Goal: Task Accomplishment & Management: Manage account settings

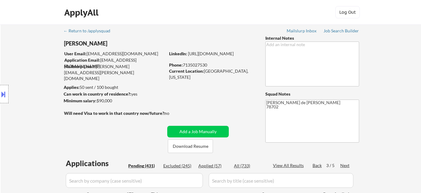
select select ""pending""
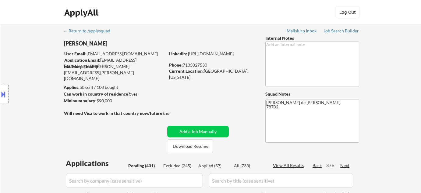
select select ""pending""
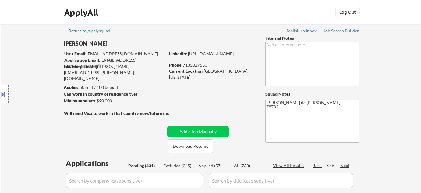
select select ""pending""
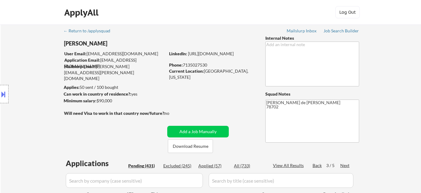
select select ""pending""
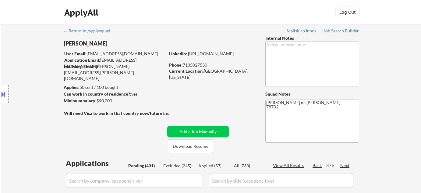
select select ""pending""
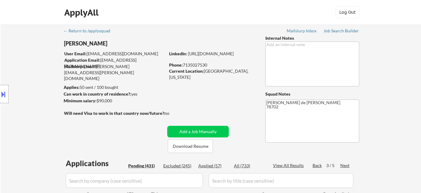
select select ""pending""
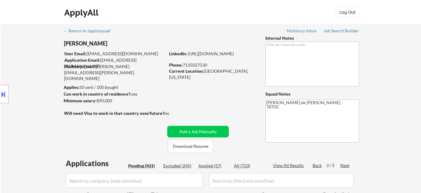
select select ""pending""
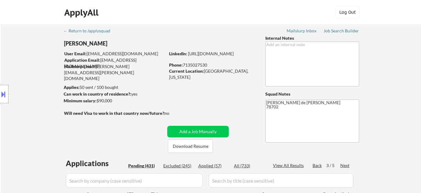
select select ""pending""
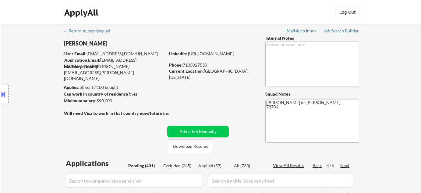
select select ""pending""
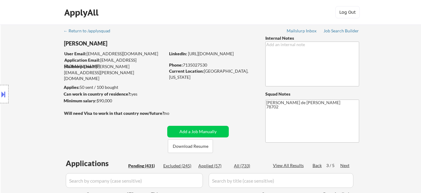
select select ""pending""
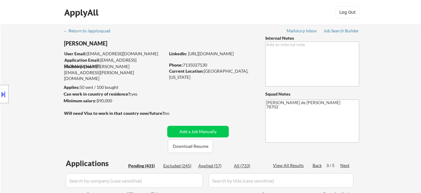
select select ""pending""
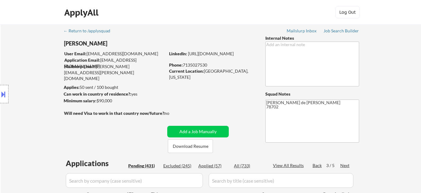
select select ""pending""
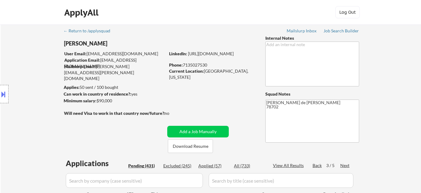
select select ""pending""
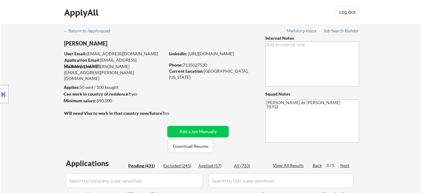
select select ""pending""
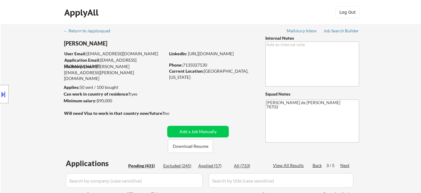
select select ""pending""
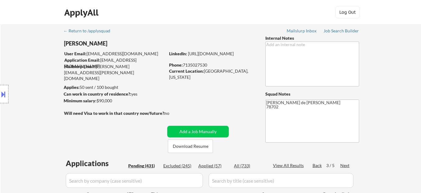
select select ""pending""
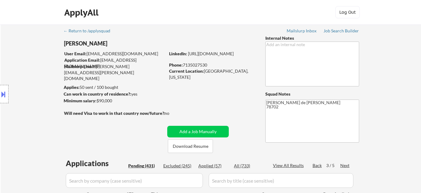
select select ""pending""
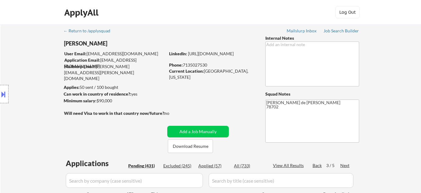
select select ""pending""
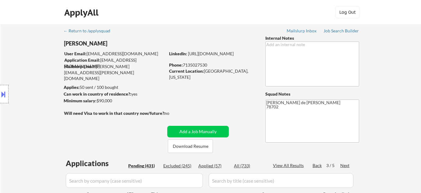
select select ""pending""
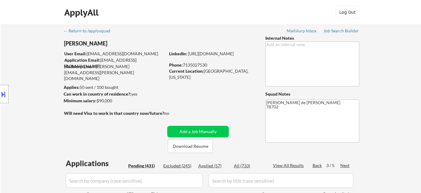
select select ""pending""
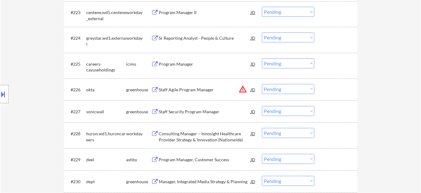
scroll to position [748, 0]
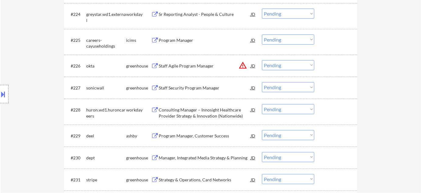
click at [195, 137] on div "Program Manager, Customer Success" at bounding box center [205, 136] width 92 height 6
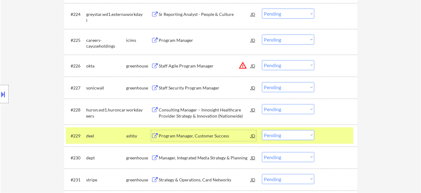
click at [308, 133] on select "Choose an option... Pending Applied Excluded (Questions) Excluded (Expired) Exc…" at bounding box center [288, 135] width 52 height 10
click at [262, 130] on select "Choose an option... Pending Applied Excluded (Questions) Excluded (Expired) Exc…" at bounding box center [288, 135] width 52 height 10
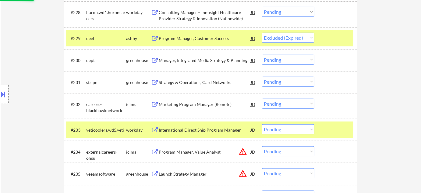
scroll to position [859, 0]
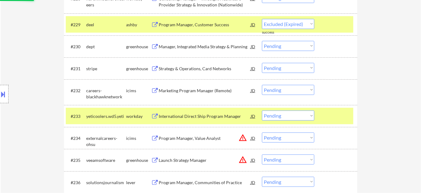
select select ""pending""
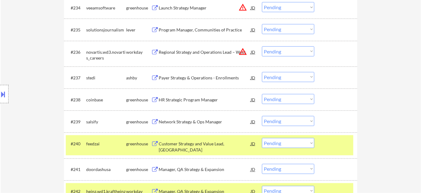
scroll to position [998, 0]
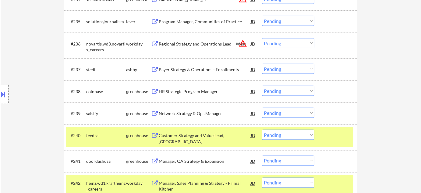
click at [207, 113] on div "Network Strategy & Ops Manager" at bounding box center [205, 113] width 92 height 6
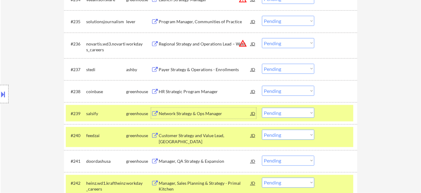
click at [271, 111] on select "Choose an option... Pending Applied Excluded (Questions) Excluded (Expired) Exc…" at bounding box center [288, 113] width 52 height 10
click at [262, 108] on select "Choose an option... Pending Applied Excluded (Questions) Excluded (Expired) Exc…" at bounding box center [288, 113] width 52 height 10
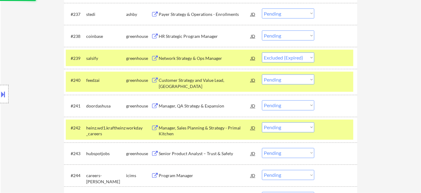
scroll to position [1053, 0]
select select ""pending""
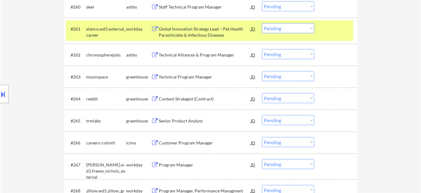
scroll to position [1608, 0]
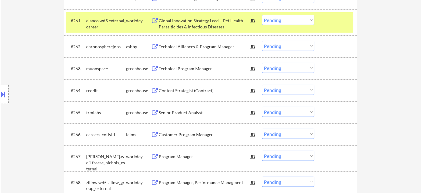
click at [190, 115] on div "Senior Product Analyst" at bounding box center [205, 112] width 92 height 6
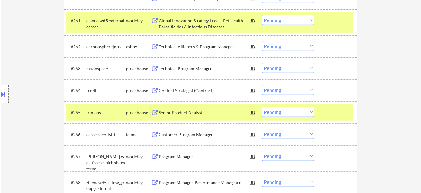
click at [299, 112] on select "Choose an option... Pending Applied Excluded (Questions) Excluded (Expired) Exc…" at bounding box center [288, 112] width 52 height 10
click at [262, 107] on select "Choose an option... Pending Applied Excluded (Questions) Excluded (Expired) Exc…" at bounding box center [288, 112] width 52 height 10
click at [170, 156] on div "Program Manager" at bounding box center [205, 156] width 92 height 6
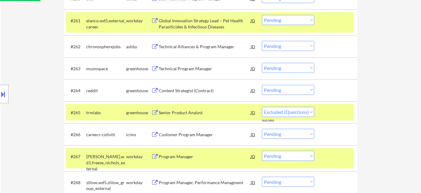
select select ""pending""
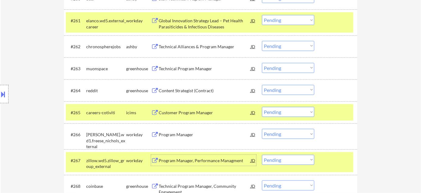
click at [287, 131] on select "Choose an option... Pending Applied Excluded (Questions) Excluded (Expired) Exc…" at bounding box center [288, 134] width 52 height 10
click at [262, 129] on select "Choose an option... Pending Applied Excluded (Questions) Excluded (Expired) Exc…" at bounding box center [288, 134] width 52 height 10
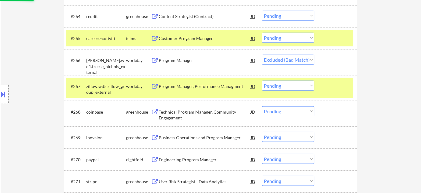
scroll to position [1691, 0]
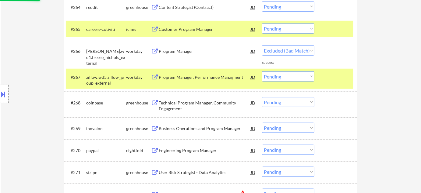
select select ""pending""
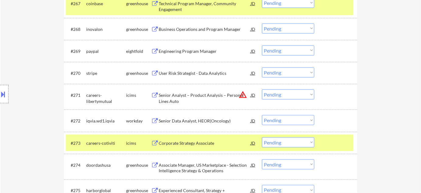
scroll to position [1774, 0]
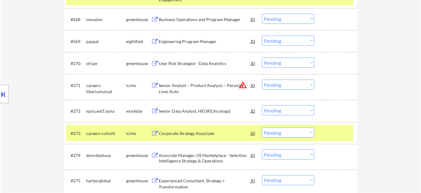
click at [243, 85] on button "warning_amber" at bounding box center [243, 85] width 9 height 9
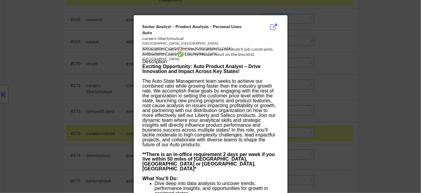
click at [349, 109] on div at bounding box center [210, 96] width 421 height 193
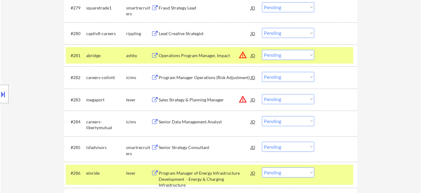
scroll to position [2051, 0]
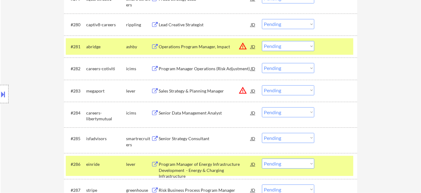
click at [212, 70] on div "Program Manager Operations (Risk Adjustment)" at bounding box center [205, 69] width 92 height 6
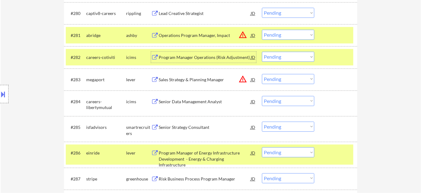
scroll to position [2079, 0]
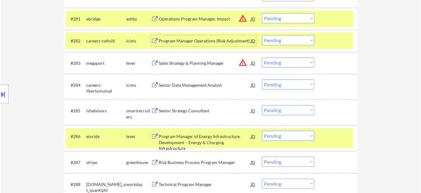
click at [204, 85] on div "Senior Data Management Analyst" at bounding box center [205, 85] width 92 height 6
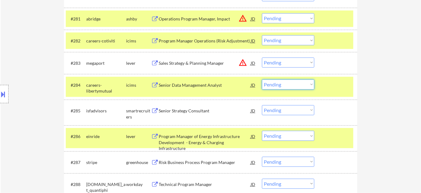
click at [276, 85] on select "Choose an option... Pending Applied Excluded (Questions) Excluded (Expired) Exc…" at bounding box center [288, 84] width 52 height 10
click at [262, 79] on select "Choose an option... Pending Applied Excluded (Questions) Excluded (Expired) Exc…" at bounding box center [288, 84] width 52 height 10
select select ""pending""
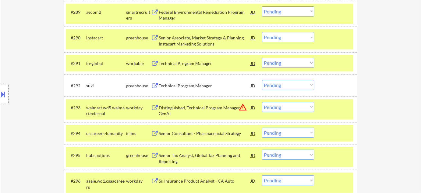
scroll to position [2301, 0]
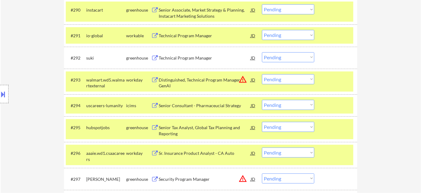
click at [212, 61] on div "Technical Program Manager" at bounding box center [205, 57] width 92 height 11
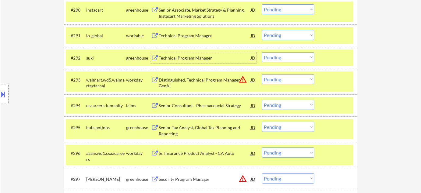
click at [280, 55] on select "Choose an option... Pending Applied Excluded (Questions) Excluded (Expired) Exc…" at bounding box center [288, 57] width 52 height 10
click at [262, 52] on select "Choose an option... Pending Applied Excluded (Questions) Excluded (Expired) Exc…" at bounding box center [288, 57] width 52 height 10
click at [192, 35] on div "Technical Program Manager" at bounding box center [205, 36] width 92 height 6
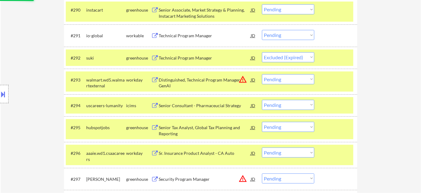
select select ""pending""
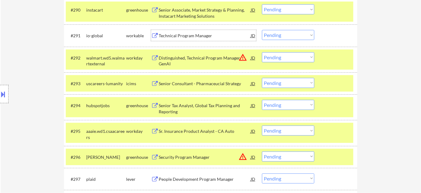
click at [291, 37] on select "Choose an option... Pending Applied Excluded (Questions) Excluded (Expired) Exc…" at bounding box center [288, 35] width 52 height 10
click at [262, 30] on select "Choose an option... Pending Applied Excluded (Questions) Excluded (Expired) Exc…" at bounding box center [288, 35] width 52 height 10
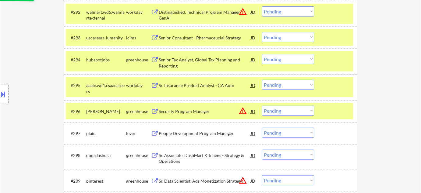
scroll to position [2356, 0]
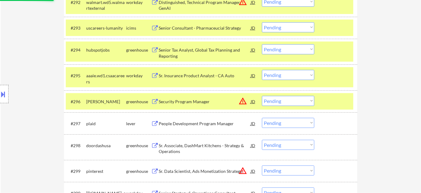
select select ""pending""
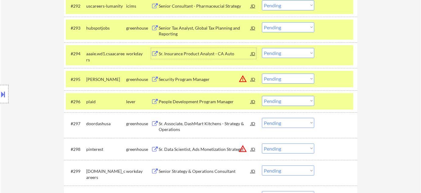
click at [199, 54] on div "Sr. Insurance Product Analyst - CA Auto" at bounding box center [205, 54] width 92 height 6
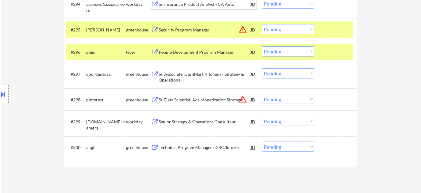
scroll to position [2412, 0]
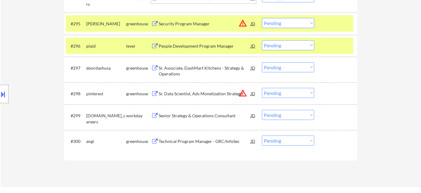
click at [222, 140] on div "Technical Program Manager - GRC/InfoSec" at bounding box center [205, 141] width 92 height 6
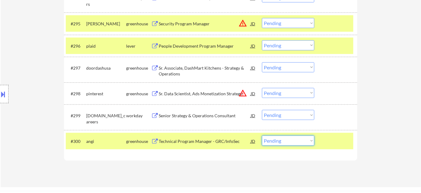
click at [287, 142] on select "Choose an option... Pending Applied Excluded (Questions) Excluded (Expired) Exc…" at bounding box center [288, 140] width 52 height 10
click at [262, 135] on select "Choose an option... Pending Applied Excluded (Questions) Excluded (Expired) Exc…" at bounding box center [288, 140] width 52 height 10
select select ""pending""
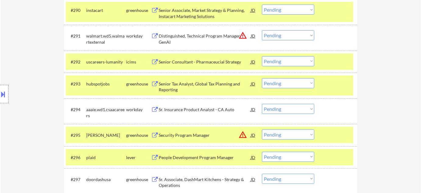
scroll to position [2273, 0]
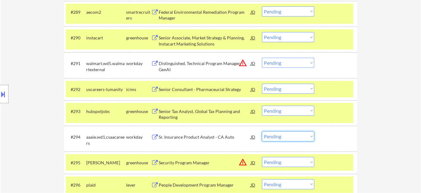
click at [297, 135] on select "Choose an option... Pending Applied Excluded (Questions) Excluded (Expired) Exc…" at bounding box center [288, 136] width 52 height 10
click at [262, 131] on select "Choose an option... Pending Applied Excluded (Questions) Excluded (Expired) Exc…" at bounding box center [288, 136] width 52 height 10
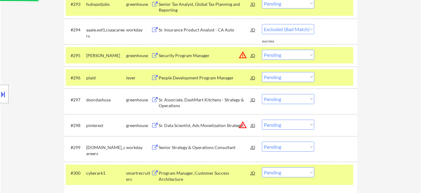
scroll to position [2384, 0]
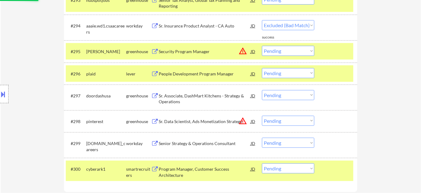
select select ""pending""
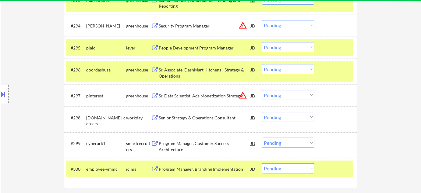
click at [242, 95] on button "warning_amber" at bounding box center [243, 95] width 9 height 9
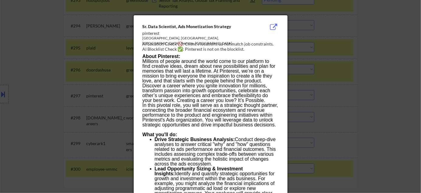
click at [347, 118] on div at bounding box center [210, 96] width 421 height 193
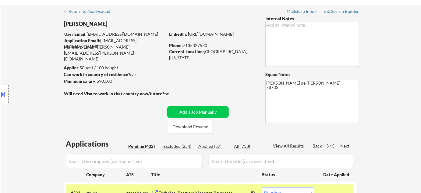
scroll to position [27, 0]
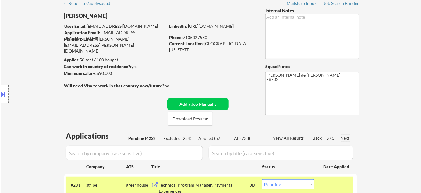
click at [347, 137] on div "Next" at bounding box center [346, 138] width 10 height 6
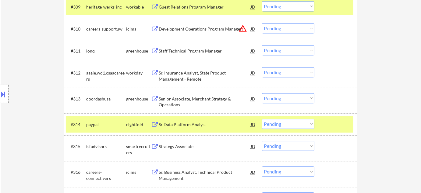
scroll to position [416, 0]
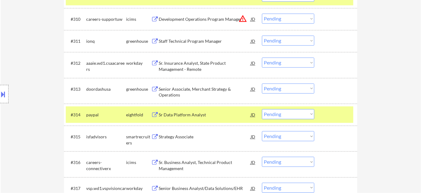
click at [200, 116] on div "Sr Data Platform Analyst" at bounding box center [205, 115] width 92 height 6
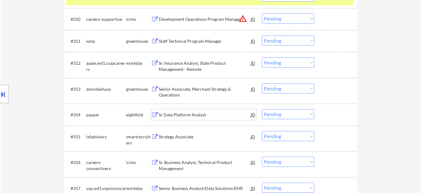
click at [274, 114] on select "Choose an option... Pending Applied Excluded (Questions) Excluded (Expired) Exc…" at bounding box center [288, 114] width 52 height 10
click at [262, 109] on select "Choose an option... Pending Applied Excluded (Questions) Excluded (Expired) Exc…" at bounding box center [288, 114] width 52 height 10
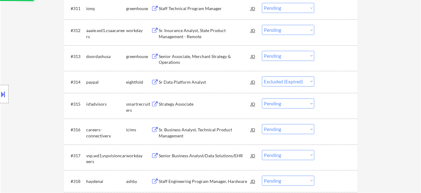
scroll to position [471, 0]
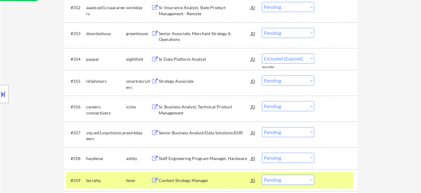
select select ""pending""
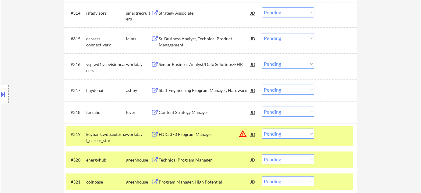
scroll to position [527, 0]
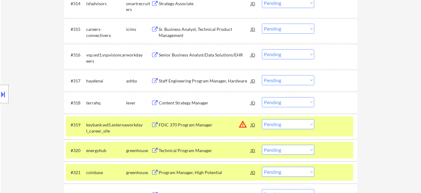
click at [190, 105] on div "Content Strategy Manager" at bounding box center [205, 103] width 92 height 6
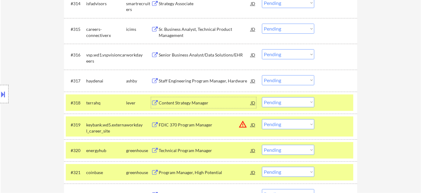
click at [286, 99] on select "Choose an option... Pending Applied Excluded (Questions) Excluded (Expired) Exc…" at bounding box center [288, 102] width 52 height 10
click at [262, 97] on select "Choose an option... Pending Applied Excluded (Questions) Excluded (Expired) Exc…" at bounding box center [288, 102] width 52 height 10
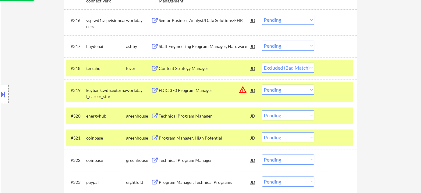
scroll to position [582, 0]
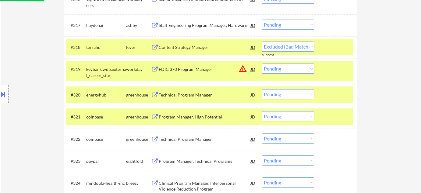
select select ""pending""
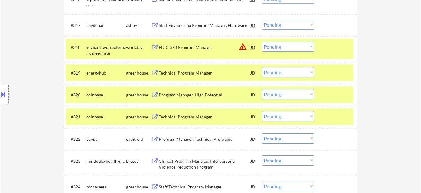
click at [185, 94] on div "Program Manager, High Potential" at bounding box center [205, 95] width 92 height 6
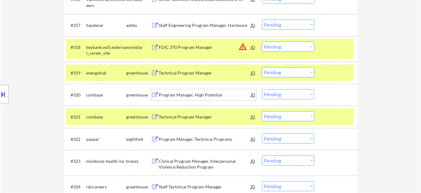
click at [288, 97] on select "Choose an option... Pending Applied Excluded (Questions) Excluded (Expired) Exc…" at bounding box center [288, 94] width 52 height 10
click at [262, 89] on select "Choose an option... Pending Applied Excluded (Questions) Excluded (Expired) Exc…" at bounding box center [288, 94] width 52 height 10
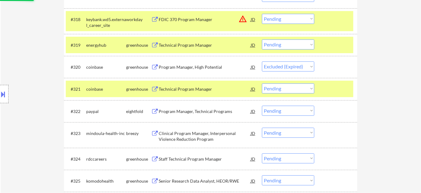
scroll to position [637, 0]
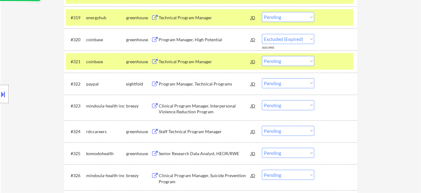
select select ""pending""
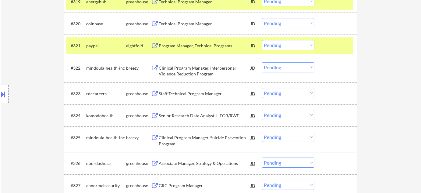
scroll to position [665, 0]
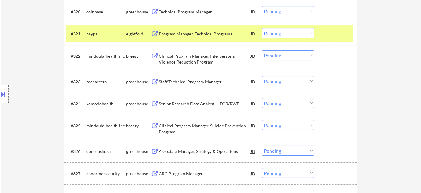
click at [192, 103] on div "Senior Research Data Analyst, HEOR/RWE" at bounding box center [205, 104] width 92 height 6
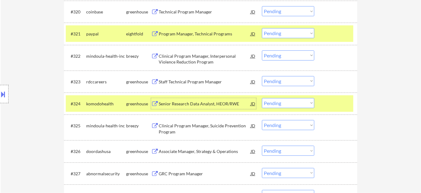
click at [289, 103] on select "Choose an option... Pending Applied Excluded (Questions) Excluded (Expired) Exc…" at bounding box center [288, 103] width 52 height 10
click at [262, 98] on select "Choose an option... Pending Applied Excluded (Questions) Excluded (Expired) Exc…" at bounding box center [288, 103] width 52 height 10
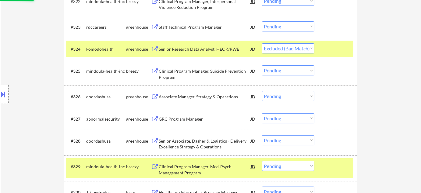
scroll to position [721, 0]
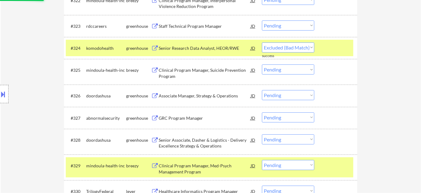
select select ""pending""
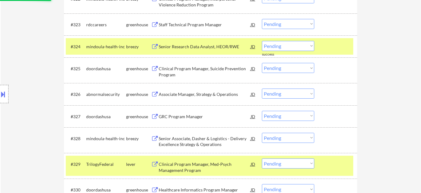
scroll to position [748, 0]
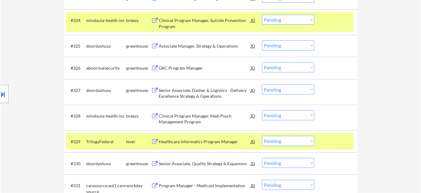
click at [173, 58] on div "#326 abnormalsecurity greenhouse GRC Program Manager JD warning_amber Choose an…" at bounding box center [211, 68] width 294 height 22
click at [176, 69] on div "GRC Program Manager" at bounding box center [205, 68] width 92 height 6
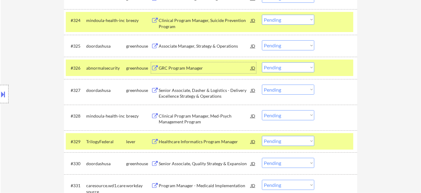
click at [292, 61] on div "#326 abnormalsecurity greenhouse GRC Program Manager JD warning_amber Choose an…" at bounding box center [210, 67] width 288 height 16
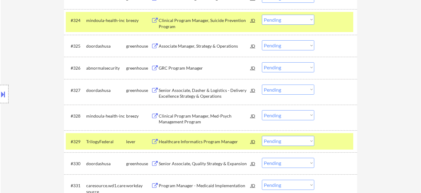
drag, startPoint x: 291, startPoint y: 65, endPoint x: 292, endPoint y: 70, distance: 4.4
click at [291, 66] on select "Choose an option... Pending Applied Excluded (Questions) Excluded (Expired) Exc…" at bounding box center [288, 67] width 52 height 10
click at [262, 62] on select "Choose an option... Pending Applied Excluded (Questions) Excluded (Expired) Exc…" at bounding box center [288, 67] width 52 height 10
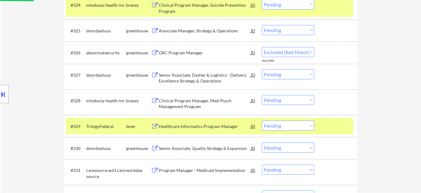
scroll to position [776, 0]
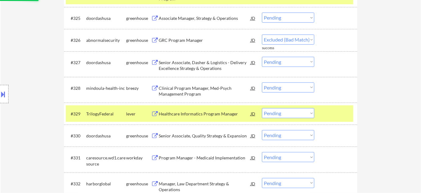
select select ""pending""
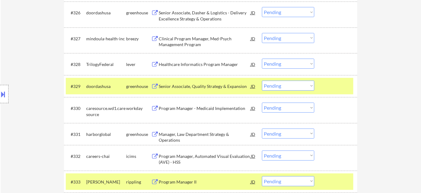
scroll to position [804, 0]
click at [215, 64] on div "Healthcare Informatics Program Manager" at bounding box center [205, 64] width 92 height 6
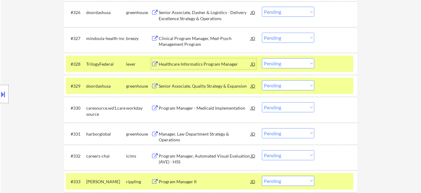
click at [296, 62] on select "Choose an option... Pending Applied Excluded (Questions) Excluded (Expired) Exc…" at bounding box center [288, 63] width 52 height 10
click at [262, 58] on select "Choose an option... Pending Applied Excluded (Questions) Excluded (Expired) Exc…" at bounding box center [288, 63] width 52 height 10
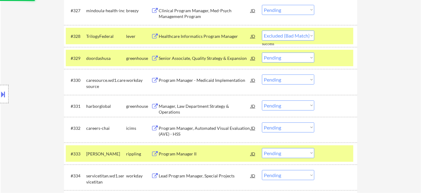
select select ""pending""
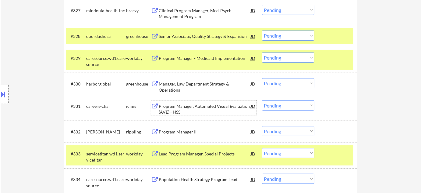
click at [201, 108] on div "Program Manager, Automated Visual Evaluation (AVE) - HSS" at bounding box center [205, 109] width 92 height 12
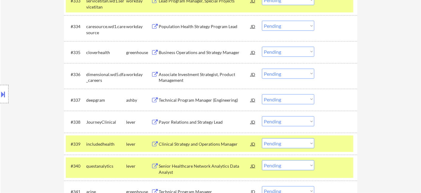
scroll to position [998, 0]
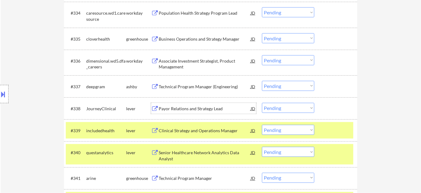
click at [210, 109] on div "Payor Relations and Strategy Lead" at bounding box center [205, 109] width 92 height 6
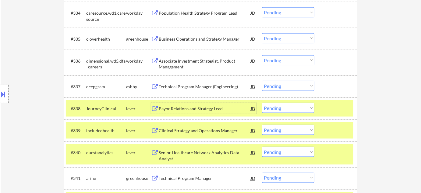
click at [293, 109] on select "Choose an option... Pending Applied Excluded (Questions) Excluded (Expired) Exc…" at bounding box center [288, 108] width 52 height 10
click at [262, 103] on select "Choose an option... Pending Applied Excluded (Questions) Excluded (Expired) Exc…" at bounding box center [288, 108] width 52 height 10
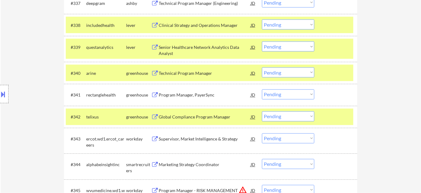
scroll to position [1053, 0]
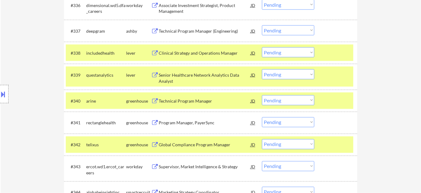
click at [216, 52] on div "Clinical Strategy and Operations Manager" at bounding box center [205, 53] width 92 height 6
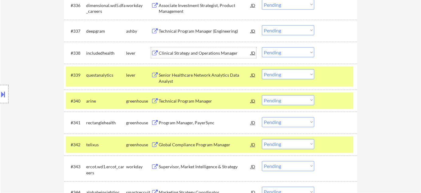
click at [286, 52] on select "Choose an option... Pending Applied Excluded (Questions) Excluded (Expired) Exc…" at bounding box center [288, 52] width 52 height 10
click at [262, 47] on select "Choose an option... Pending Applied Excluded (Questions) Excluded (Expired) Exc…" at bounding box center [288, 52] width 52 height 10
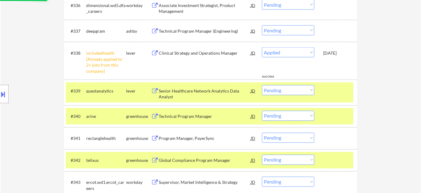
select select ""pending""
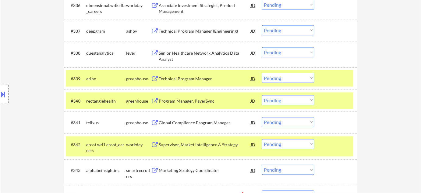
click at [188, 101] on div "Program Manager, PayerSync" at bounding box center [205, 101] width 92 height 6
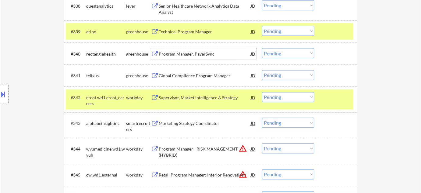
scroll to position [1109, 0]
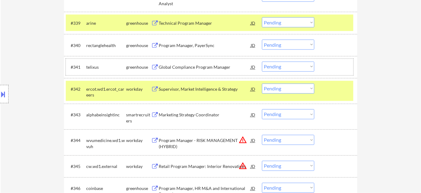
click at [210, 59] on div "#341 telixus greenhouse Global Compliance Program Manager JD Choose an option..…" at bounding box center [210, 67] width 288 height 16
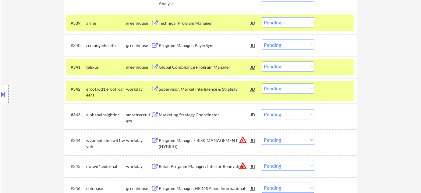
click at [202, 70] on div "Global Compliance Program Manager" at bounding box center [205, 67] width 92 height 6
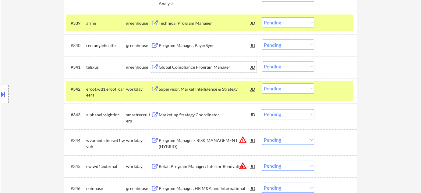
click at [282, 69] on select "Choose an option... Pending Applied Excluded (Questions) Excluded (Expired) Exc…" at bounding box center [288, 67] width 52 height 10
click at [262, 62] on select "Choose an option... Pending Applied Excluded (Questions) Excluded (Expired) Exc…" at bounding box center [288, 67] width 52 height 10
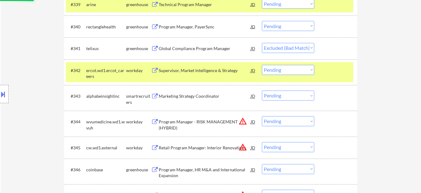
scroll to position [1137, 0]
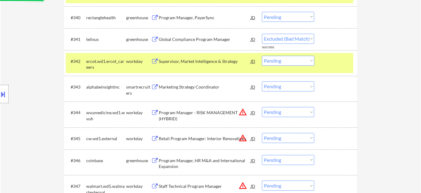
select select ""pending""
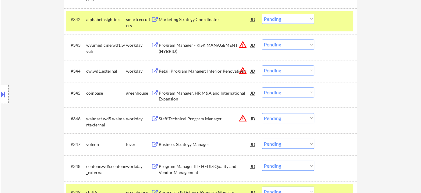
scroll to position [1192, 0]
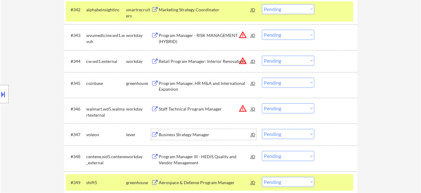
click at [195, 135] on div "Business Strategy Manager" at bounding box center [205, 134] width 92 height 6
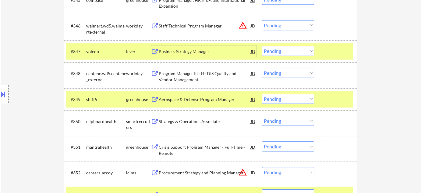
scroll to position [1303, 0]
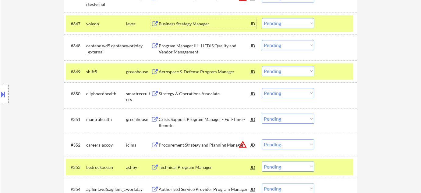
click at [280, 95] on select "Choose an option... Pending Applied Excluded (Questions) Excluded (Expired) Exc…" at bounding box center [288, 93] width 52 height 10
click at [262, 88] on select "Choose an option... Pending Applied Excluded (Questions) Excluded (Expired) Exc…" at bounding box center [288, 93] width 52 height 10
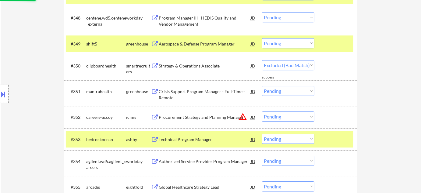
scroll to position [1358, 0]
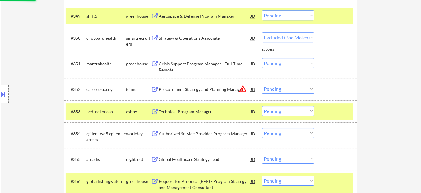
select select ""pending""
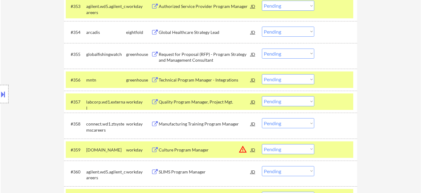
scroll to position [1469, 0]
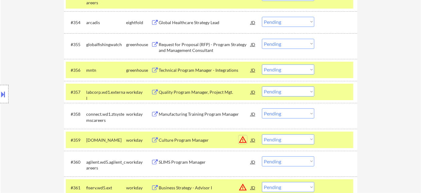
click at [242, 141] on button "warning_amber" at bounding box center [243, 139] width 9 height 9
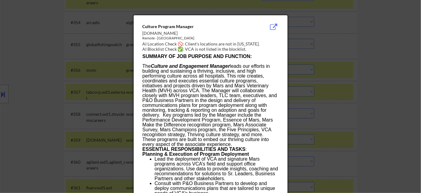
click at [398, 129] on div at bounding box center [210, 96] width 421 height 193
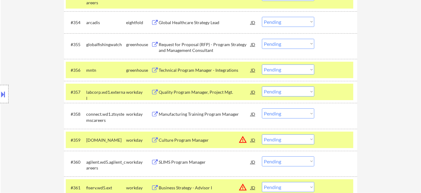
click at [314, 136] on select "Choose an option... Pending Applied Excluded (Questions) Excluded (Expired) Exc…" at bounding box center [288, 139] width 52 height 10
click at [262, 134] on select "Choose an option... Pending Applied Excluded (Questions) Excluded (Expired) Exc…" at bounding box center [288, 139] width 52 height 10
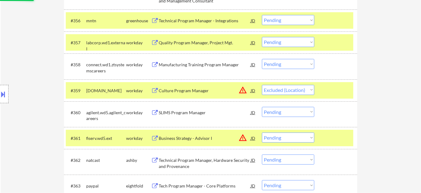
scroll to position [1525, 0]
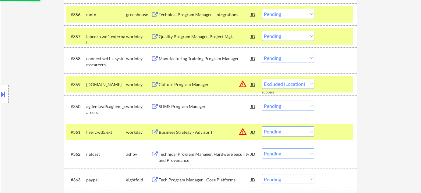
select select ""pending""
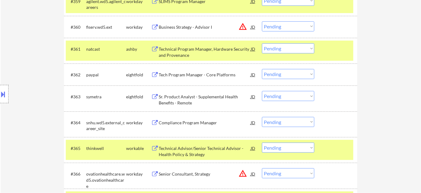
scroll to position [1635, 0]
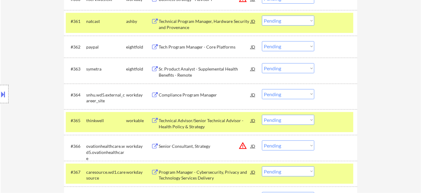
click at [204, 93] on div "Compliance Program Manager" at bounding box center [205, 95] width 92 height 6
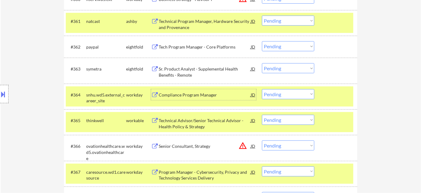
click at [283, 96] on select "Choose an option... Pending Applied Excluded (Questions) Excluded (Expired) Exc…" at bounding box center [288, 94] width 52 height 10
click at [262, 89] on select "Choose an option... Pending Applied Excluded (Questions) Excluded (Expired) Exc…" at bounding box center [288, 94] width 52 height 10
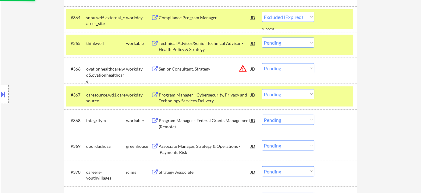
scroll to position [1719, 0]
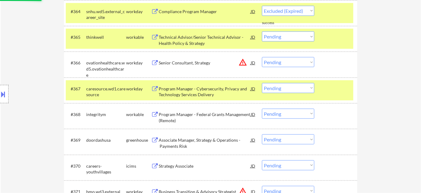
select select ""pending""
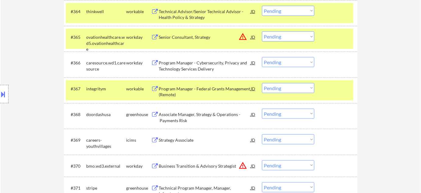
click at [168, 90] on div "Program Manager - Federal Grants Management (Remote)" at bounding box center [205, 92] width 92 height 12
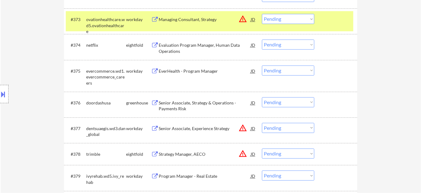
scroll to position [1940, 0]
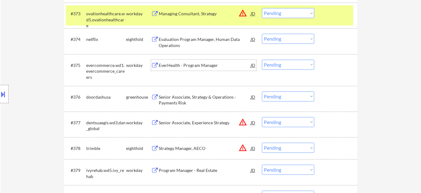
click at [206, 66] on div "EverHealth - Program Manager" at bounding box center [205, 65] width 92 height 6
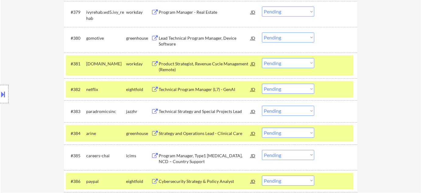
scroll to position [2107, 0]
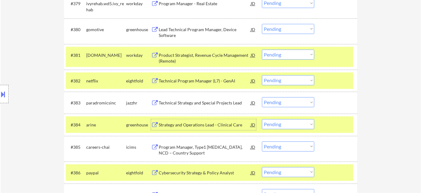
click at [199, 122] on div "Strategy and Operations Lead - Clinical Care" at bounding box center [205, 125] width 92 height 6
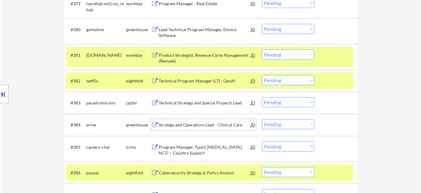
click at [284, 126] on select "Choose an option... Pending Applied Excluded (Questions) Excluded (Expired) Exc…" at bounding box center [288, 124] width 52 height 10
click at [262, 119] on select "Choose an option... Pending Applied Excluded (Questions) Excluded (Expired) Exc…" at bounding box center [288, 124] width 52 height 10
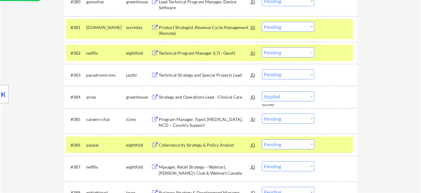
scroll to position [2162, 0]
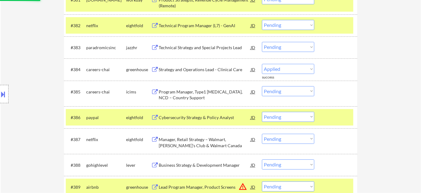
select select ""pending""
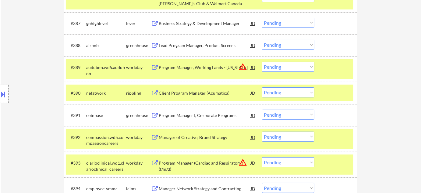
scroll to position [2301, 0]
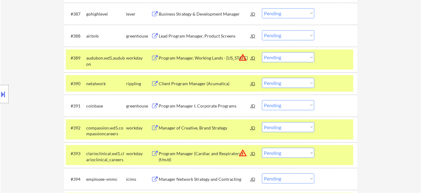
click at [193, 88] on div "Client Program Manager (Acumatica)" at bounding box center [205, 83] width 92 height 11
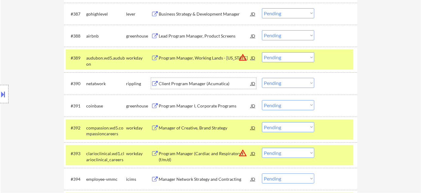
click at [287, 81] on select "Choose an option... Pending Applied Excluded (Questions) Excluded (Expired) Exc…" at bounding box center [288, 83] width 52 height 10
click at [262, 78] on select "Choose an option... Pending Applied Excluded (Questions) Excluded (Expired) Exc…" at bounding box center [288, 83] width 52 height 10
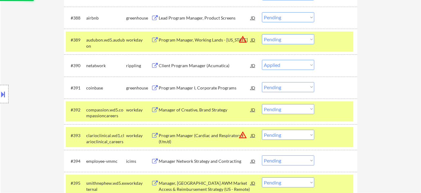
scroll to position [2329, 0]
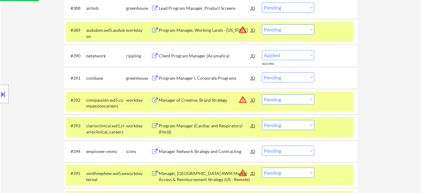
select select ""pending""
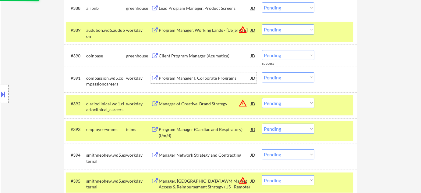
click at [201, 79] on div "Program Manager I, Corporate Programs" at bounding box center [205, 78] width 92 height 6
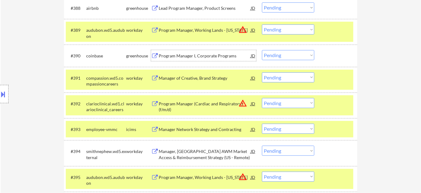
click at [214, 55] on div "Program Manager I, Corporate Programs" at bounding box center [205, 56] width 92 height 6
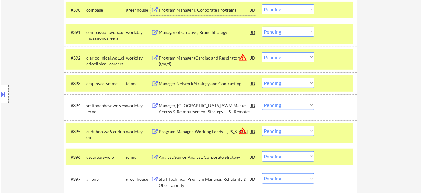
scroll to position [2384, 0]
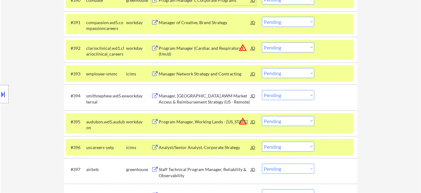
click at [285, 120] on select "Choose an option... Pending Applied Excluded (Questions) Excluded (Expired) Exc…" at bounding box center [288, 121] width 52 height 10
click at [262, 116] on select "Choose an option... Pending Applied Excluded (Questions) Excluded (Expired) Exc…" at bounding box center [288, 121] width 52 height 10
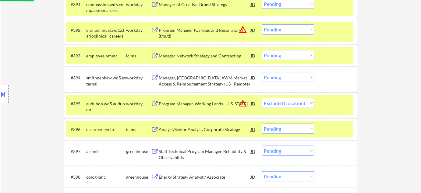
scroll to position [2412, 0]
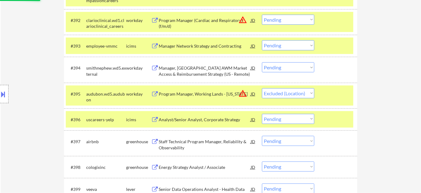
click at [203, 120] on div "Analyst/Senior Analyst, Corporate Strategy" at bounding box center [205, 119] width 92 height 6
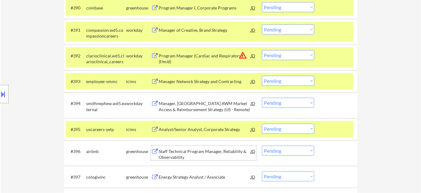
scroll to position [2380, 0]
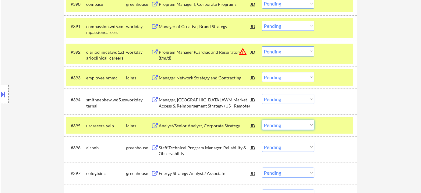
click at [274, 123] on select "Choose an option... Pending Applied Excluded (Questions) Excluded (Expired) Exc…" at bounding box center [288, 125] width 52 height 10
click at [262, 120] on select "Choose an option... Pending Applied Excluded (Questions) Excluded (Expired) Exc…" at bounding box center [288, 125] width 52 height 10
select select ""pending""
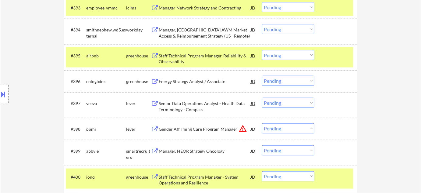
scroll to position [2463, 0]
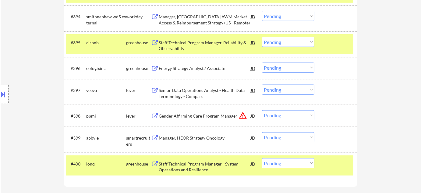
click at [186, 94] on div "Senior Data Operations Analyst - Health Data Terminology - Compass" at bounding box center [205, 93] width 92 height 12
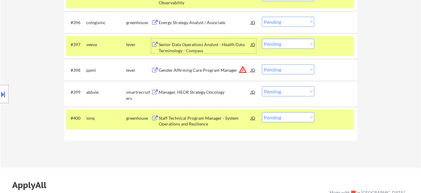
scroll to position [2519, 0]
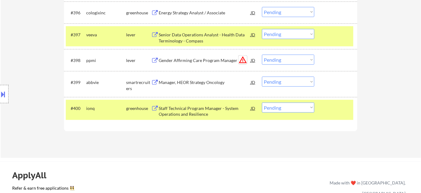
click at [245, 60] on button "warning_amber" at bounding box center [243, 60] width 9 height 9
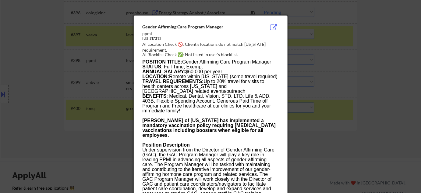
click at [393, 95] on div at bounding box center [210, 96] width 421 height 193
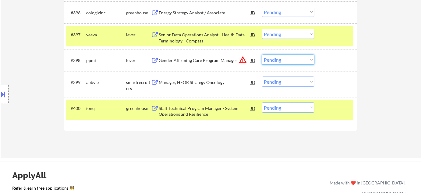
drag, startPoint x: 289, startPoint y: 60, endPoint x: 291, endPoint y: 64, distance: 4.1
click at [289, 60] on select "Choose an option... Pending Applied Excluded (Questions) Excluded (Expired) Exc…" at bounding box center [288, 60] width 52 height 10
click at [262, 55] on select "Choose an option... Pending Applied Excluded (Questions) Excluded (Expired) Exc…" at bounding box center [288, 60] width 52 height 10
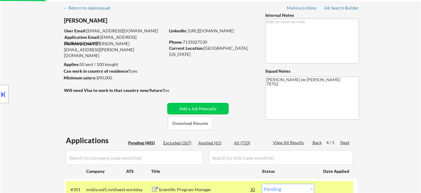
scroll to position [27, 0]
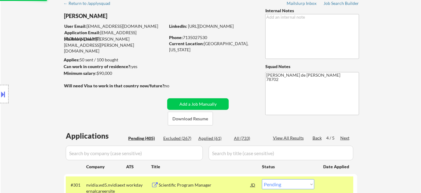
select select ""pending""
click at [347, 138] on div "Next" at bounding box center [346, 138] width 10 height 6
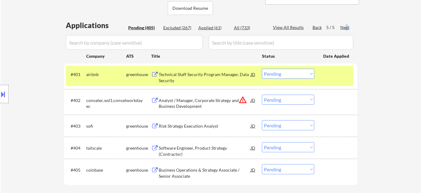
scroll to position [138, 0]
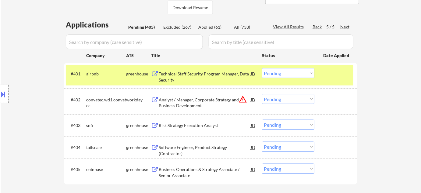
click at [171, 77] on div "Technical Staff Security Program Manager, Data Security" at bounding box center [205, 77] width 92 height 12
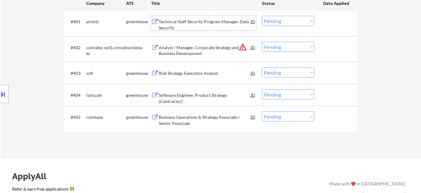
scroll to position [194, 0]
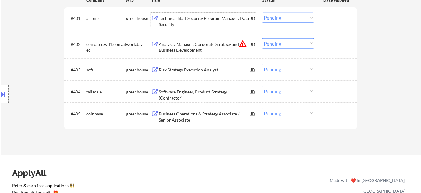
click at [288, 94] on select "Choose an option... Pending Applied Excluded (Questions) Excluded (Expired) Exc…" at bounding box center [288, 91] width 52 height 10
click at [262, 86] on select "Choose an option... Pending Applied Excluded (Questions) Excluded (Expired) Exc…" at bounding box center [288, 91] width 52 height 10
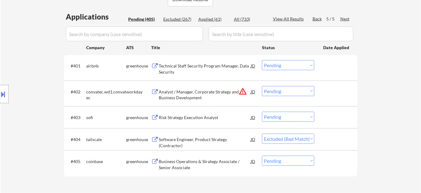
scroll to position [138, 0]
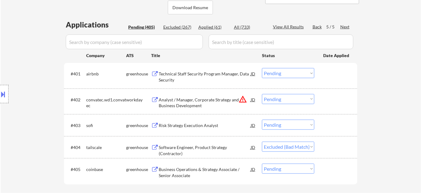
select select ""pending""
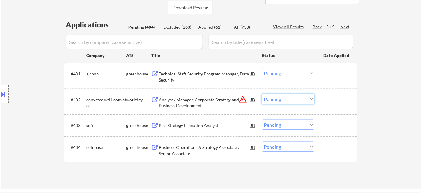
click at [274, 100] on select "Choose an option... Pending Applied Excluded (Questions) Excluded (Expired) Exc…" at bounding box center [288, 99] width 52 height 10
click at [262, 94] on select "Choose an option... Pending Applied Excluded (Questions) Excluded (Expired) Exc…" at bounding box center [288, 99] width 52 height 10
select select ""pending""
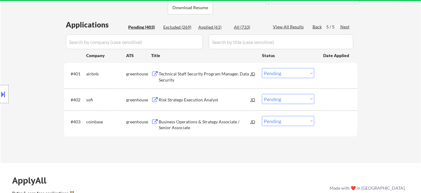
click at [198, 98] on div "Risk Strategy Execution Analyst" at bounding box center [205, 100] width 92 height 6
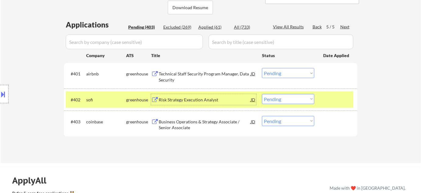
click at [315, 24] on div "Back" at bounding box center [318, 27] width 10 height 6
click at [315, 27] on div "Back" at bounding box center [318, 27] width 10 height 6
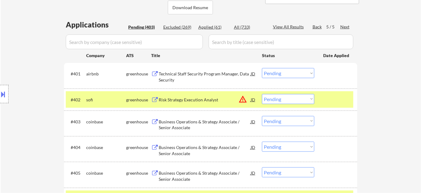
click at [315, 27] on div "Back" at bounding box center [318, 27] width 10 height 6
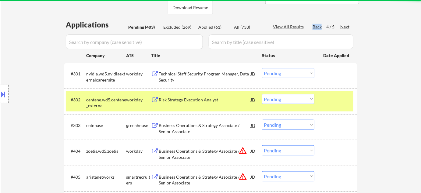
click at [315, 27] on div "Back" at bounding box center [318, 27] width 10 height 6
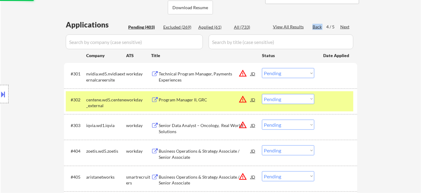
click at [315, 27] on div "Back" at bounding box center [318, 27] width 10 height 6
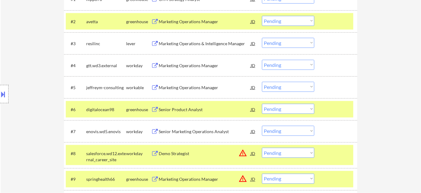
scroll to position [222, 0]
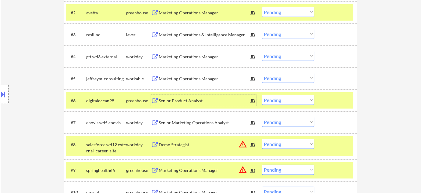
click at [188, 102] on div "Senior Product Analyst" at bounding box center [205, 101] width 92 height 6
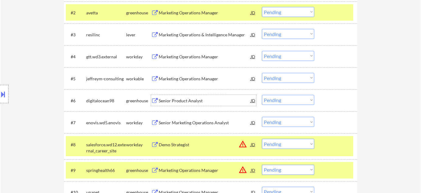
click at [282, 101] on select "Choose an option... Pending Applied Excluded (Questions) Excluded (Expired) Exc…" at bounding box center [288, 100] width 52 height 10
click at [262, 95] on select "Choose an option... Pending Applied Excluded (Questions) Excluded (Expired) Exc…" at bounding box center [288, 100] width 52 height 10
select select ""pending""
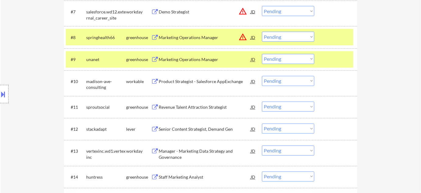
scroll to position [360, 0]
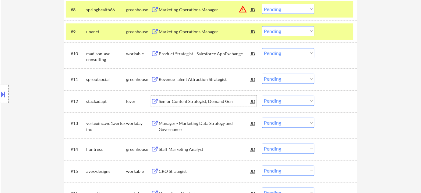
click at [214, 100] on div "Senior Content Strategist, Demand Gen" at bounding box center [205, 102] width 92 height 6
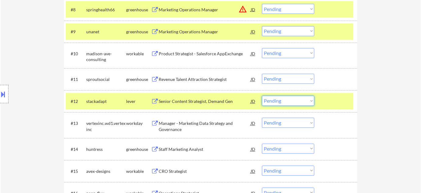
drag, startPoint x: 285, startPoint y: 99, endPoint x: 285, endPoint y: 102, distance: 3.4
click at [285, 99] on select "Choose an option... Pending Applied Excluded (Questions) Excluded (Expired) Exc…" at bounding box center [288, 101] width 52 height 10
click at [262, 96] on select "Choose an option... Pending Applied Excluded (Questions) Excluded (Expired) Exc…" at bounding box center [288, 101] width 52 height 10
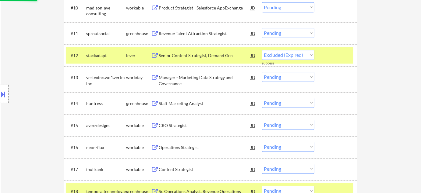
scroll to position [416, 0]
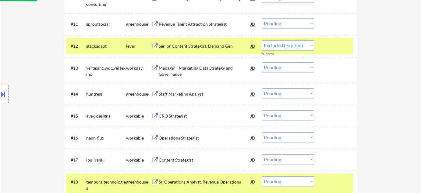
select select ""pending""
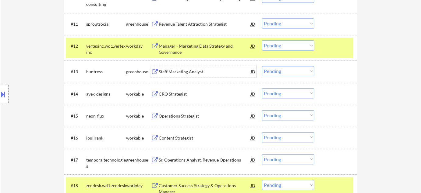
click at [176, 70] on div "Staff Marketing Analyst" at bounding box center [205, 72] width 92 height 6
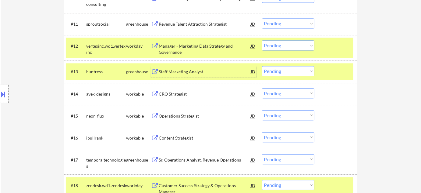
scroll to position [0, 0]
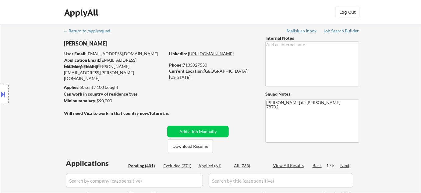
drag, startPoint x: 220, startPoint y: 56, endPoint x: 215, endPoint y: 59, distance: 6.1
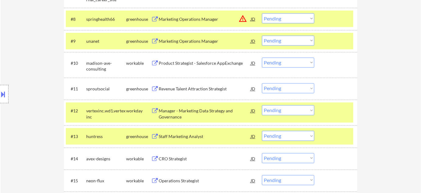
scroll to position [360, 0]
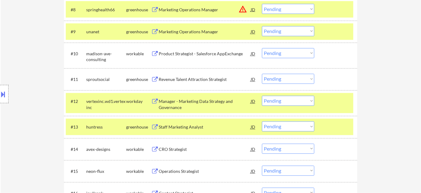
click at [296, 129] on select "Choose an option... Pending Applied Excluded (Questions) Excluded (Expired) Exc…" at bounding box center [288, 126] width 52 height 10
click at [262, 121] on select "Choose an option... Pending Applied Excluded (Questions) Excluded (Expired) Exc…" at bounding box center [288, 126] width 52 height 10
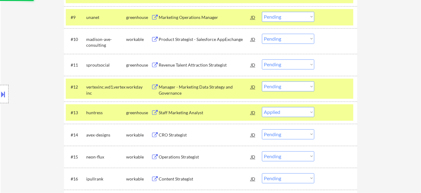
scroll to position [388, 0]
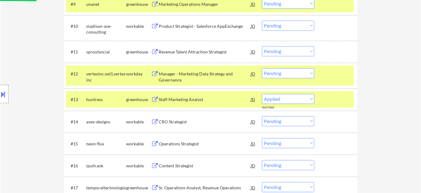
select select ""pending""
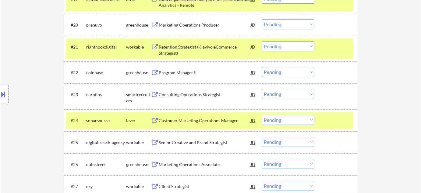
scroll to position [637, 0]
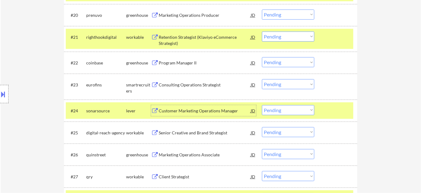
click at [183, 109] on div "Customer Marketing Operations Manager" at bounding box center [205, 111] width 92 height 6
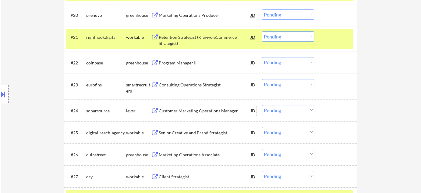
click at [187, 111] on div "Customer Marketing Operations Manager" at bounding box center [205, 111] width 92 height 6
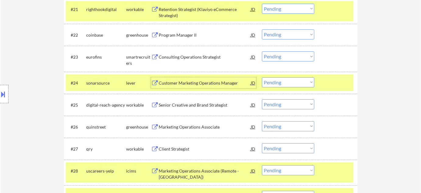
scroll to position [693, 0]
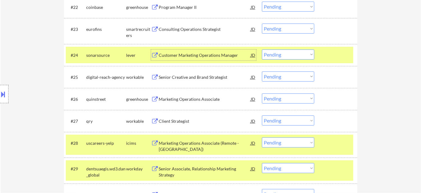
click at [210, 74] on div "Senior Creative and Brand Strategist" at bounding box center [205, 77] width 92 height 6
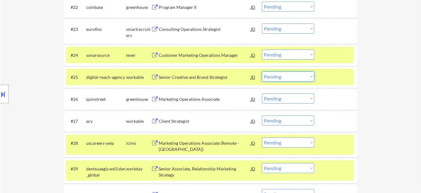
click at [274, 77] on select "Choose an option... Pending Applied Excluded (Questions) Excluded (Expired) Exc…" at bounding box center [288, 76] width 52 height 10
click at [262, 71] on select "Choose an option... Pending Applied Excluded (Questions) Excluded (Expired) Exc…" at bounding box center [288, 76] width 52 height 10
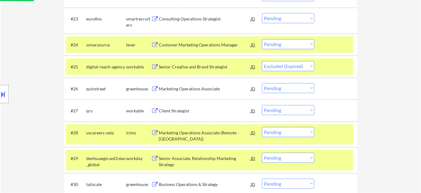
scroll to position [721, 0]
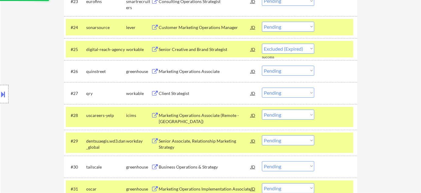
select select ""pending""
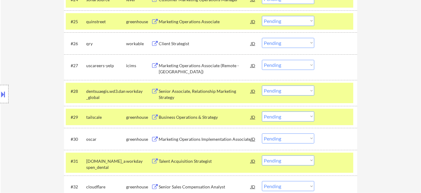
scroll to position [832, 0]
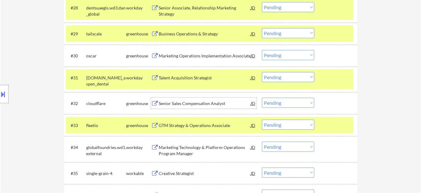
click at [206, 104] on div "Senior Sales Compensation Analyst" at bounding box center [205, 103] width 92 height 6
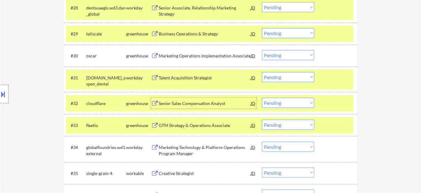
click at [275, 100] on select "Choose an option... Pending Applied Excluded (Questions) Excluded (Expired) Exc…" at bounding box center [288, 103] width 52 height 10
click at [262, 98] on select "Choose an option... Pending Applied Excluded (Questions) Excluded (Expired) Exc…" at bounding box center [288, 103] width 52 height 10
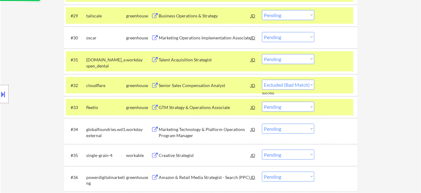
scroll to position [859, 0]
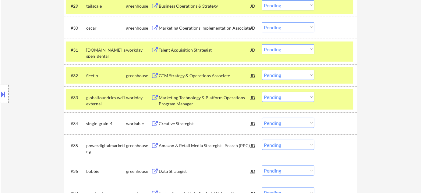
click at [206, 76] on div "GTM Strategy & Operations Associate" at bounding box center [205, 76] width 92 height 6
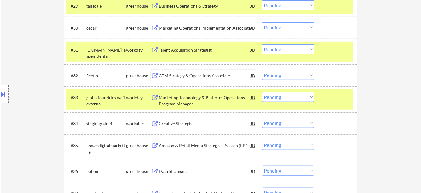
click at [270, 79] on select "Choose an option... Pending Applied Excluded (Questions) Excluded (Expired) Exc…" at bounding box center [288, 75] width 52 height 10
click at [262, 70] on select "Choose an option... Pending Applied Excluded (Questions) Excluded (Expired) Exc…" at bounding box center [288, 75] width 52 height 10
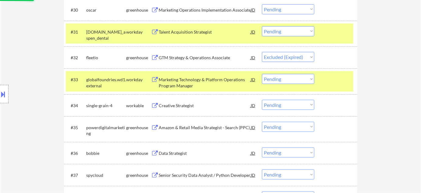
scroll to position [887, 0]
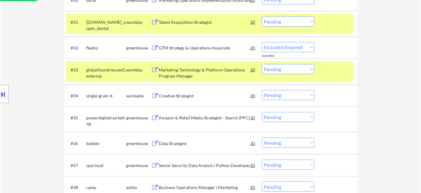
select select ""pending""
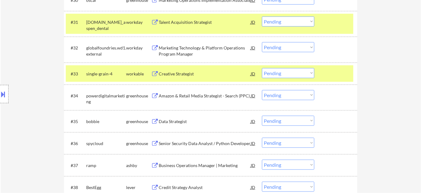
click at [194, 52] on div "Marketing Technology & Platform Operations Program Manager" at bounding box center [205, 51] width 92 height 12
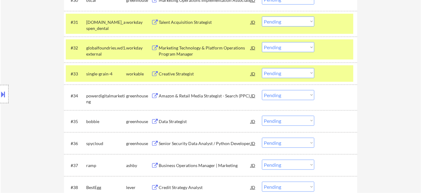
select select ""pending""
click at [285, 48] on select "Choose an option... Pending Applied Excluded (Questions) Excluded (Expired) Exc…" at bounding box center [288, 47] width 52 height 10
click at [262, 42] on select "Choose an option... Pending Applied Excluded (Questions) Excluded (Expired) Exc…" at bounding box center [288, 47] width 52 height 10
select select ""pending""
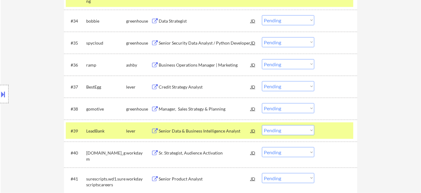
scroll to position [970, 0]
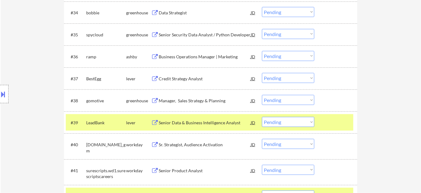
click at [200, 55] on div "Business Operations Manager | Marketing" at bounding box center [205, 57] width 92 height 6
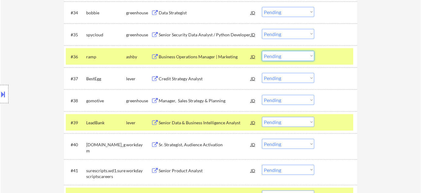
drag, startPoint x: 271, startPoint y: 52, endPoint x: 273, endPoint y: 54, distance: 3.2
click at [271, 52] on select "Choose an option... Pending Applied Excluded (Questions) Excluded (Expired) Exc…" at bounding box center [288, 56] width 52 height 10
click at [262, 51] on select "Choose an option... Pending Applied Excluded (Questions) Excluded (Expired) Exc…" at bounding box center [288, 56] width 52 height 10
click at [204, 99] on div "Manager, Sales Strategy & Planning" at bounding box center [205, 101] width 92 height 6
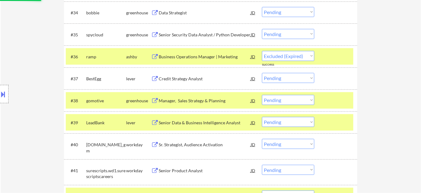
select select ""pending""
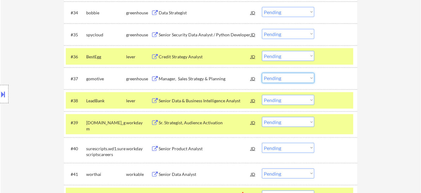
click at [296, 80] on select "Choose an option... Pending Applied Excluded (Questions) Excluded (Expired) Exc…" at bounding box center [288, 78] width 52 height 10
click at [262, 73] on select "Choose an option... Pending Applied Excluded (Questions) Excluded (Expired) Exc…" at bounding box center [288, 78] width 52 height 10
drag, startPoint x: 217, startPoint y: 104, endPoint x: 210, endPoint y: 101, distance: 7.2
click at [217, 104] on div "Senior Data & Business Intelligence Analyst" at bounding box center [205, 100] width 92 height 11
select select ""pending""
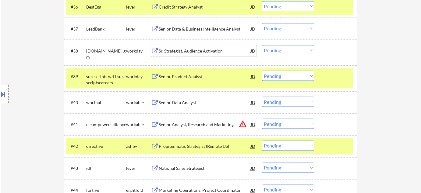
scroll to position [1026, 0]
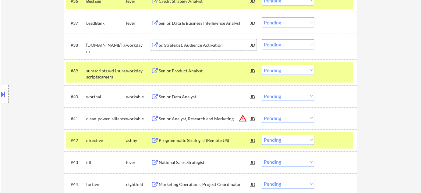
click at [182, 97] on div "Senior Data Analyst" at bounding box center [205, 97] width 92 height 6
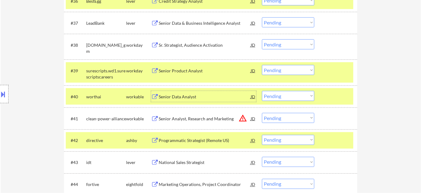
click at [284, 97] on select "Choose an option... Pending Applied Excluded (Questions) Excluded (Expired) Exc…" at bounding box center [288, 96] width 52 height 10
click at [262, 91] on select "Choose an option... Pending Applied Excluded (Questions) Excluded (Expired) Exc…" at bounding box center [288, 96] width 52 height 10
select select ""pending""
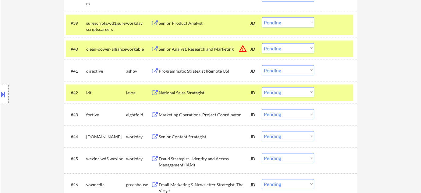
scroll to position [1081, 0]
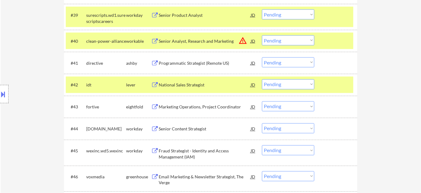
drag, startPoint x: 275, startPoint y: 105, endPoint x: 278, endPoint y: 109, distance: 4.8
click at [276, 105] on select "Choose an option... Pending Applied Excluded (Questions) Excluded (Expired) Exc…" at bounding box center [288, 106] width 52 height 10
click at [262, 101] on select "Choose an option... Pending Applied Excluded (Questions) Excluded (Expired) Exc…" at bounding box center [288, 106] width 52 height 10
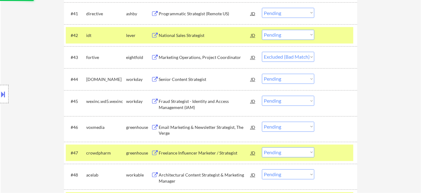
scroll to position [1137, 0]
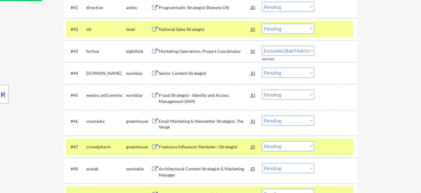
select select ""pending""
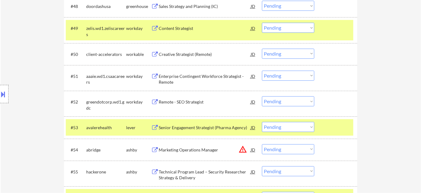
scroll to position [1331, 0]
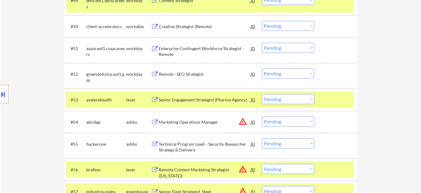
click at [206, 95] on div "Senior Engagement Strategist (Pharma Agency)" at bounding box center [205, 99] width 92 height 11
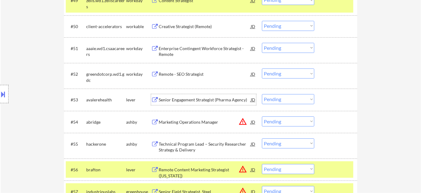
click at [244, 123] on button "warning_amber" at bounding box center [243, 121] width 9 height 9
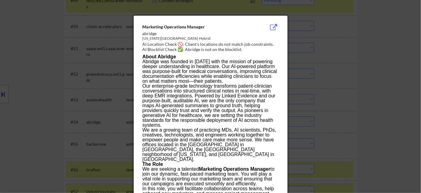
click at [340, 122] on div at bounding box center [210, 96] width 421 height 193
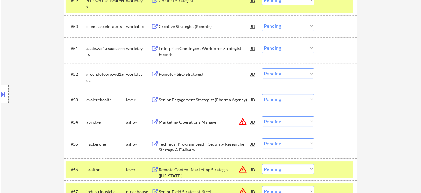
click at [295, 119] on select "Choose an option... Pending Applied Excluded (Questions) Excluded (Expired) Exc…" at bounding box center [288, 121] width 52 height 10
click at [262, 116] on select "Choose an option... Pending Applied Excluded (Questions) Excluded (Expired) Exc…" at bounding box center [288, 121] width 52 height 10
select select ""pending""
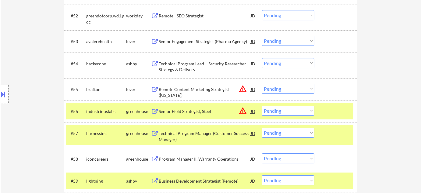
scroll to position [1414, 0]
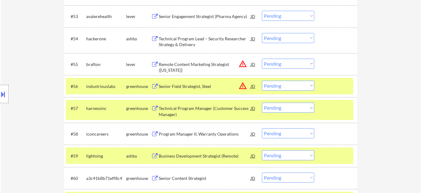
click at [186, 116] on div "Technical Program Manager (Customer Success Manager)" at bounding box center [205, 111] width 92 height 12
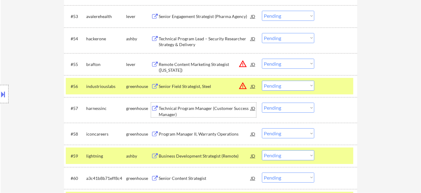
click at [277, 108] on select "Choose an option... Pending Applied Excluded (Questions) Excluded (Expired) Exc…" at bounding box center [288, 107] width 52 height 10
click at [262, 102] on select "Choose an option... Pending Applied Excluded (Questions) Excluded (Expired) Exc…" at bounding box center [288, 107] width 52 height 10
select select ""pending""
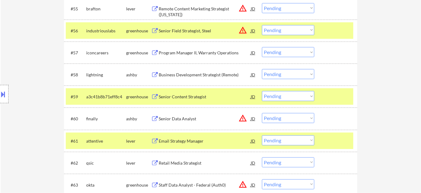
scroll to position [1497, 0]
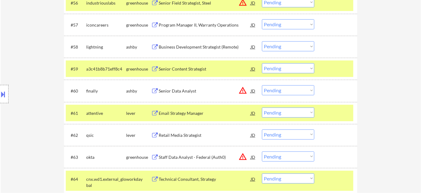
click at [241, 91] on button "warning_amber" at bounding box center [243, 90] width 9 height 9
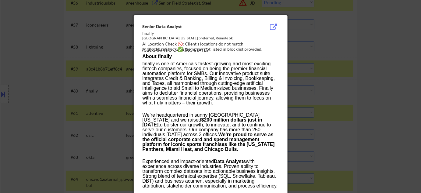
click at [348, 107] on div at bounding box center [210, 96] width 421 height 193
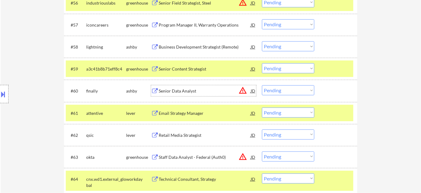
click at [188, 88] on div "Senior Data Analyst" at bounding box center [205, 91] width 92 height 6
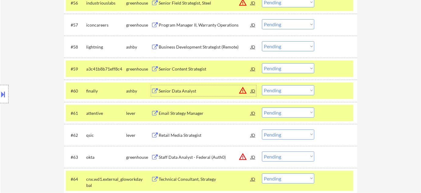
click at [283, 89] on select "Choose an option... Pending Applied Excluded (Questions) Excluded (Expired) Exc…" at bounding box center [288, 90] width 52 height 10
click at [262, 85] on select "Choose an option... Pending Applied Excluded (Questions) Excluded (Expired) Exc…" at bounding box center [288, 90] width 52 height 10
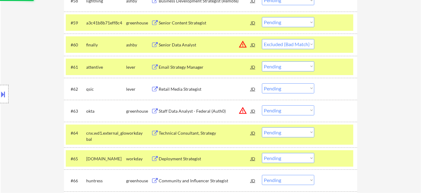
scroll to position [1552, 0]
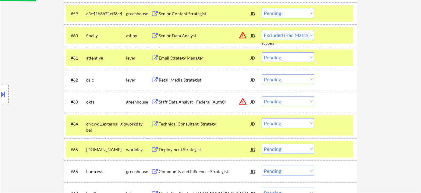
select select ""pending""
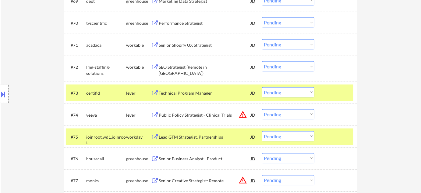
scroll to position [1802, 0]
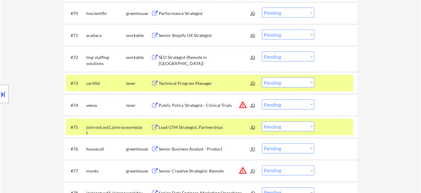
click at [204, 127] on div "Lead GTM Strategist, Partnerships" at bounding box center [205, 127] width 92 height 6
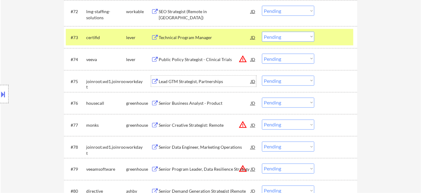
scroll to position [1857, 0]
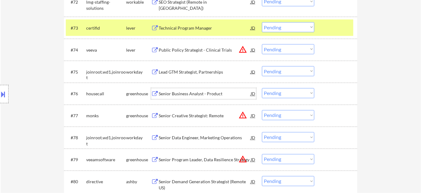
click at [200, 90] on div "Senior Business Analyst - Product" at bounding box center [205, 93] width 92 height 11
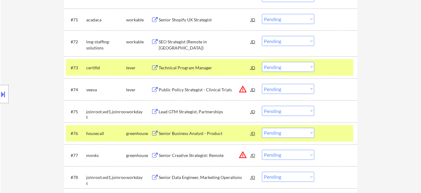
scroll to position [1826, 0]
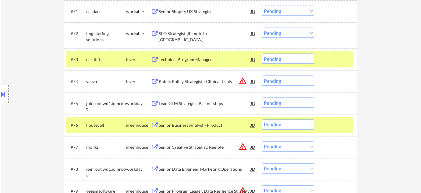
click at [296, 124] on select "Choose an option... Pending Applied Excluded (Questions) Excluded (Expired) Exc…" at bounding box center [288, 125] width 52 height 10
click at [262, 120] on select "Choose an option... Pending Applied Excluded (Questions) Excluded (Expired) Exc…" at bounding box center [288, 125] width 52 height 10
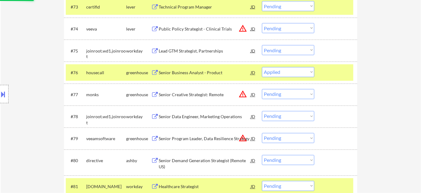
scroll to position [1881, 0]
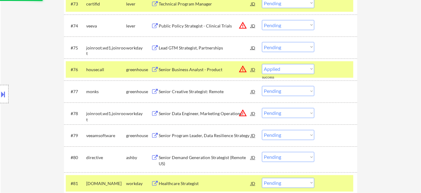
select select ""pending""
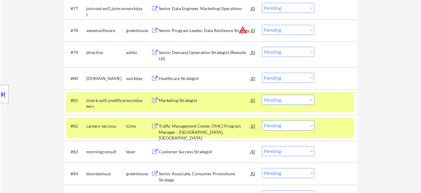
scroll to position [1992, 0]
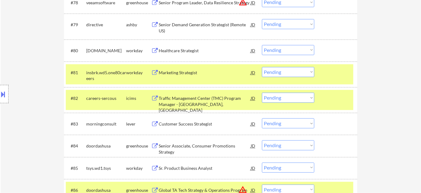
click at [199, 101] on div "Traffic Management Center (TMC) Program Manager - Austin, TX" at bounding box center [205, 104] width 92 height 18
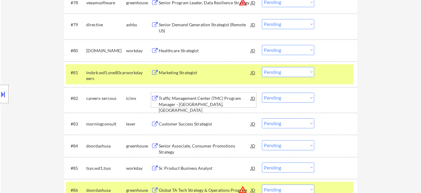
click at [276, 97] on select "Choose an option... Pending Applied Excluded (Questions) Excluded (Expired) Exc…" at bounding box center [288, 97] width 52 height 10
click at [262, 92] on select "Choose an option... Pending Applied Excluded (Questions) Excluded (Expired) Exc…" at bounding box center [288, 97] width 52 height 10
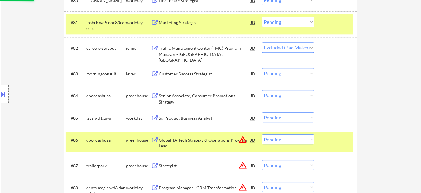
scroll to position [2047, 0]
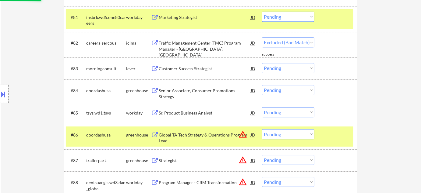
select select ""pending""
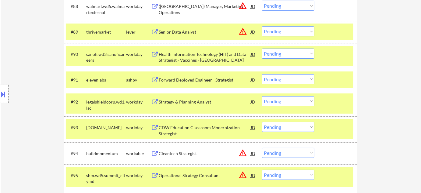
scroll to position [2214, 0]
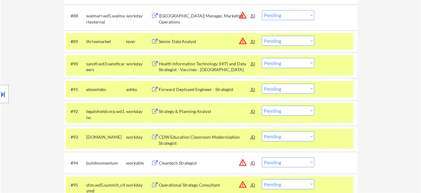
click at [176, 108] on div "Strategy & Planning Analyst" at bounding box center [205, 111] width 92 height 6
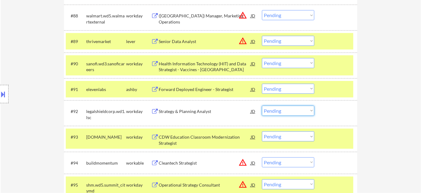
click at [287, 112] on select "Choose an option... Pending Applied Excluded (Questions) Excluded (Expired) Exc…" at bounding box center [288, 111] width 52 height 10
click at [262, 106] on select "Choose an option... Pending Applied Excluded (Questions) Excluded (Expired) Exc…" at bounding box center [288, 111] width 52 height 10
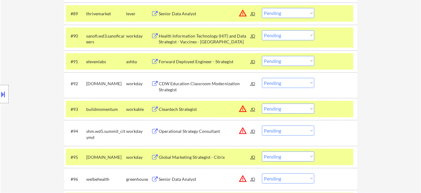
scroll to position [2269, 0]
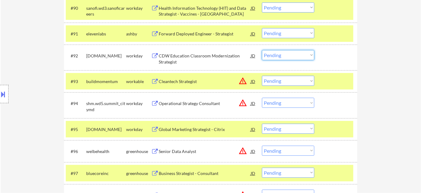
click at [288, 56] on select "Choose an option... Pending Applied Excluded (Questions) Excluded (Expired) Exc…" at bounding box center [288, 55] width 52 height 10
click at [262, 50] on select "Choose an option... Pending Applied Excluded (Questions) Excluded (Expired) Exc…" at bounding box center [288, 55] width 52 height 10
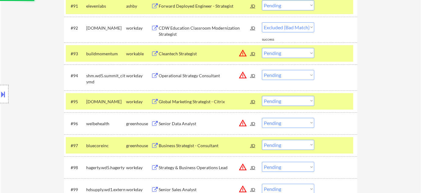
select select ""pending""
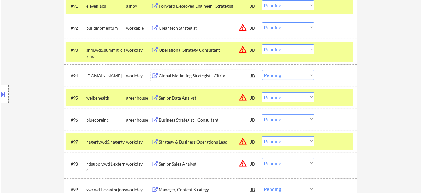
click at [211, 76] on div "Global Marketing Strategist - Citrix" at bounding box center [205, 76] width 92 height 6
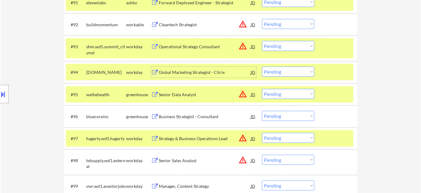
scroll to position [2307, 0]
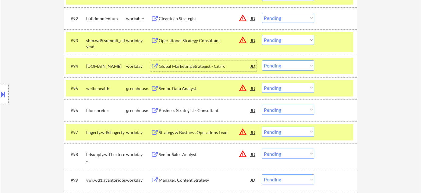
click at [244, 88] on button "warning_amber" at bounding box center [243, 88] width 9 height 9
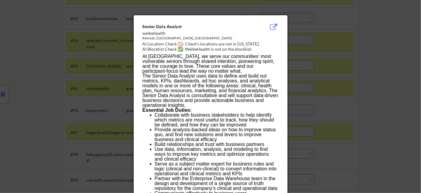
click at [377, 113] on div at bounding box center [210, 96] width 421 height 193
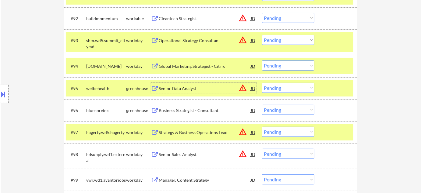
click at [176, 88] on div "Senior Data Analyst" at bounding box center [205, 88] width 92 height 6
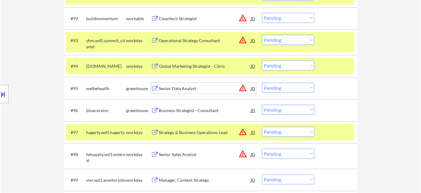
click at [297, 88] on select "Choose an option... Pending Applied Excluded (Questions) Excluded (Expired) Exc…" at bounding box center [288, 88] width 52 height 10
click at [262, 83] on select "Choose an option... Pending Applied Excluded (Questions) Excluded (Expired) Exc…" at bounding box center [288, 88] width 52 height 10
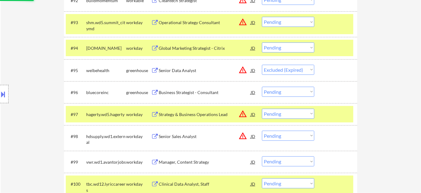
scroll to position [2334, 0]
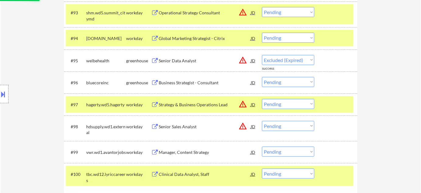
select select ""pending""
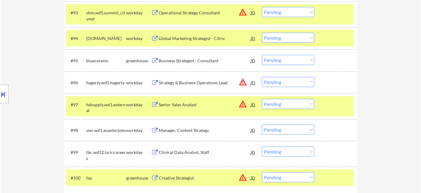
click at [241, 81] on button "warning_amber" at bounding box center [243, 82] width 9 height 9
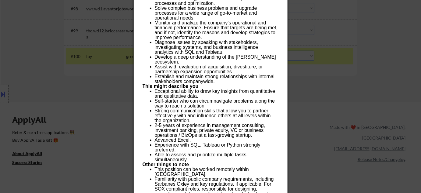
scroll to position [2428, 0]
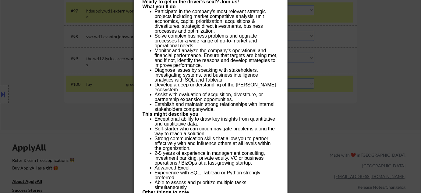
click at [320, 108] on div at bounding box center [210, 96] width 421 height 193
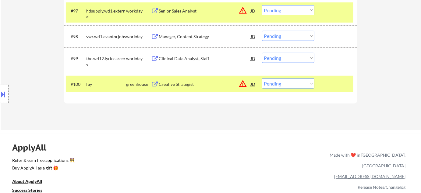
scroll to position [2401, 0]
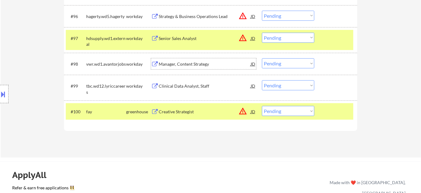
click at [206, 64] on div "Manager, Content Strategy" at bounding box center [205, 64] width 92 height 6
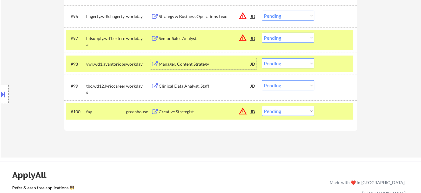
click at [247, 38] on button "warning_amber" at bounding box center [243, 38] width 9 height 9
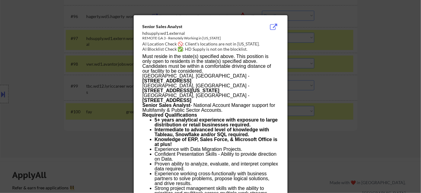
click at [359, 73] on div at bounding box center [210, 96] width 421 height 193
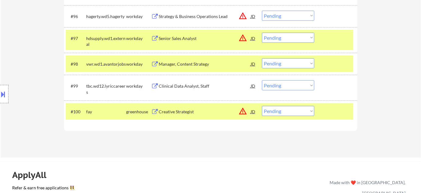
click at [293, 41] on select "Choose an option... Pending Applied Excluded (Questions) Excluded (Expired) Exc…" at bounding box center [288, 38] width 52 height 10
click at [262, 33] on select "Choose an option... Pending Applied Excluded (Questions) Excluded (Expired) Exc…" at bounding box center [288, 38] width 52 height 10
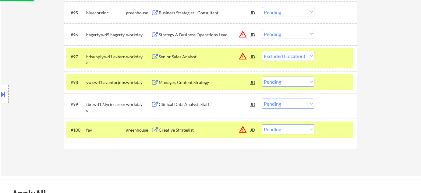
scroll to position [2373, 0]
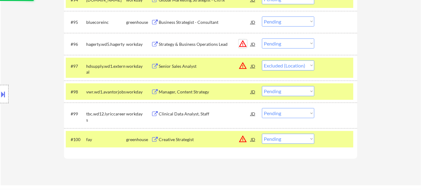
click at [245, 40] on button "warning_amber" at bounding box center [243, 43] width 9 height 9
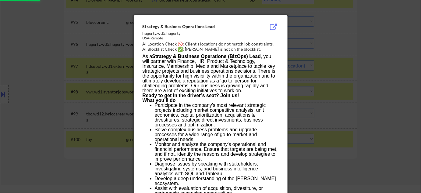
click at [382, 75] on div at bounding box center [210, 96] width 421 height 193
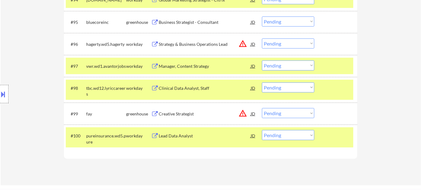
click at [186, 136] on div "Lead Data Analyst" at bounding box center [205, 136] width 92 height 6
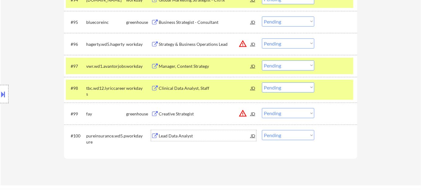
click at [279, 69] on select "Choose an option... Pending Applied Excluded (Questions) Excluded (Expired) Exc…" at bounding box center [288, 65] width 52 height 10
click at [262, 60] on select "Choose an option... Pending Applied Excluded (Questions) Excluded (Expired) Exc…" at bounding box center [288, 65] width 52 height 10
select select ""pending""
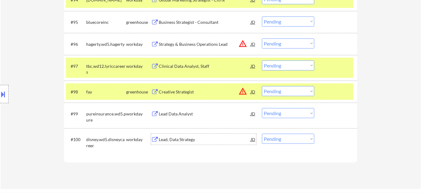
click at [184, 144] on div "Lead, Data Strategy" at bounding box center [205, 139] width 92 height 11
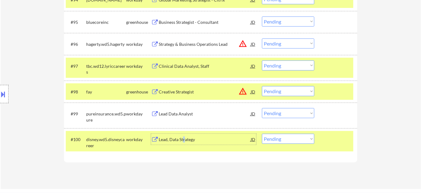
drag, startPoint x: 282, startPoint y: 139, endPoint x: 282, endPoint y: 135, distance: 3.4
click at [282, 139] on select "Choose an option... Pending Applied Excluded (Questions) Excluded (Expired) Exc…" at bounding box center [288, 139] width 52 height 10
click at [262, 134] on select "Choose an option... Pending Applied Excluded (Questions) Excluded (Expired) Exc…" at bounding box center [288, 139] width 52 height 10
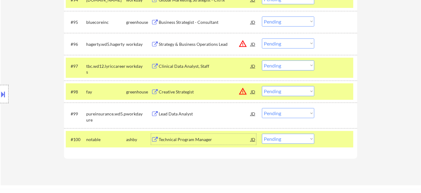
click at [192, 140] on div "Technical Program Manager" at bounding box center [205, 139] width 92 height 6
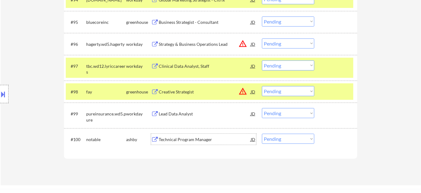
click at [279, 137] on select "Choose an option... Pending Applied Excluded (Questions) Excluded (Expired) Exc…" at bounding box center [288, 139] width 52 height 10
click at [262, 134] on select "Choose an option... Pending Applied Excluded (Questions) Excluded (Expired) Exc…" at bounding box center [288, 139] width 52 height 10
click at [196, 64] on div "Clinical Data Analyst, Staff" at bounding box center [205, 66] width 92 height 6
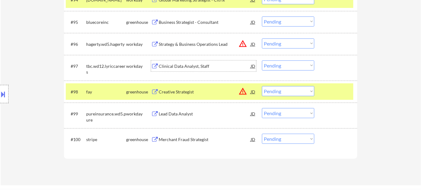
click at [198, 139] on div "Merchant Fraud Strategist" at bounding box center [205, 139] width 92 height 6
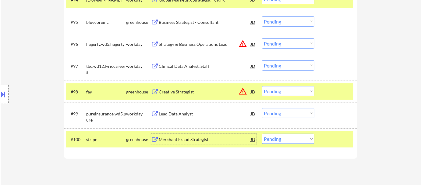
click at [287, 135] on select "Choose an option... Pending Applied Excluded (Questions) Excluded (Expired) Exc…" at bounding box center [288, 139] width 52 height 10
click at [262, 134] on select "Choose an option... Pending Applied Excluded (Questions) Excluded (Expired) Exc…" at bounding box center [288, 139] width 52 height 10
click at [243, 139] on button "warning_amber" at bounding box center [243, 138] width 9 height 9
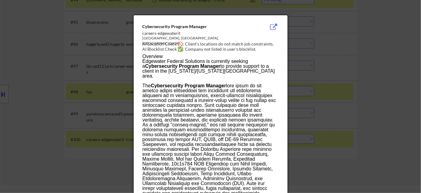
click at [363, 150] on div at bounding box center [210, 96] width 421 height 193
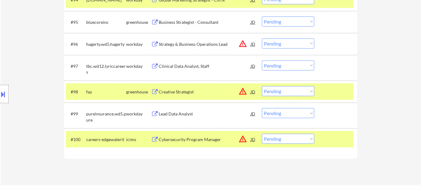
click at [305, 137] on select "Choose an option... Pending Applied Excluded (Questions) Excluded (Expired) Exc…" at bounding box center [288, 139] width 52 height 10
click at [262, 134] on select "Choose an option... Pending Applied Excluded (Questions) Excluded (Expired) Exc…" at bounding box center [288, 139] width 52 height 10
click at [241, 91] on button "warning_amber" at bounding box center [243, 91] width 9 height 9
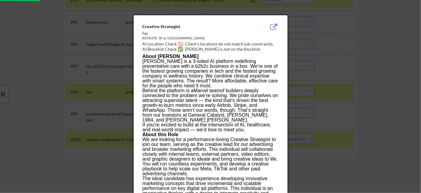
click at [392, 122] on div at bounding box center [210, 96] width 421 height 193
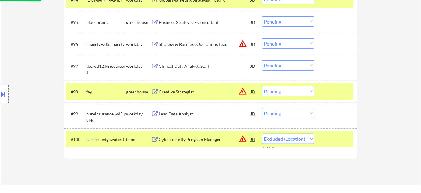
select select ""pending""
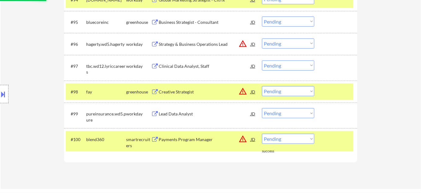
click at [283, 93] on select "Choose an option... Pending Applied Excluded (Questions) Excluded (Expired) Exc…" at bounding box center [288, 91] width 52 height 10
click at [262, 86] on select "Choose an option... Pending Applied Excluded (Questions) Excluded (Expired) Exc…" at bounding box center [288, 91] width 52 height 10
click at [244, 44] on button "warning_amber" at bounding box center [243, 43] width 9 height 9
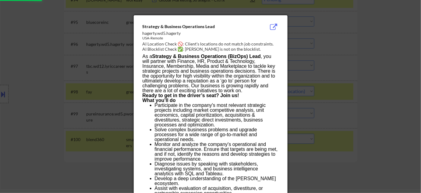
select select ""pending""
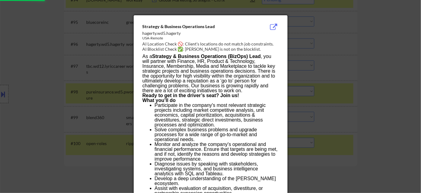
click at [387, 91] on div at bounding box center [210, 96] width 421 height 193
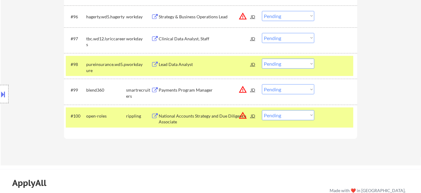
scroll to position [2401, 0]
click at [243, 115] on button "warning_amber" at bounding box center [243, 115] width 9 height 9
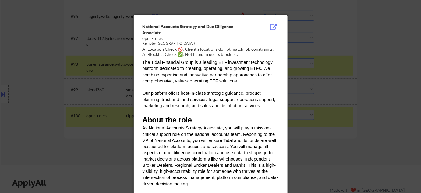
click at [362, 121] on div at bounding box center [210, 96] width 421 height 193
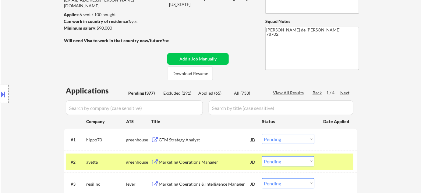
scroll to position [20, 0]
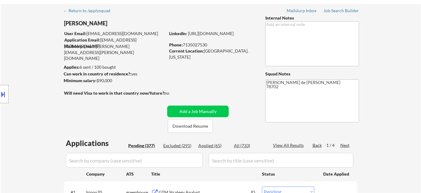
click at [346, 143] on div "Next" at bounding box center [346, 145] width 10 height 6
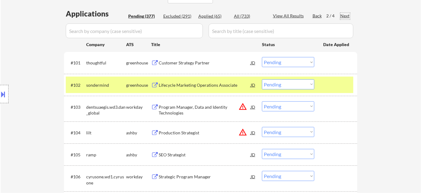
scroll to position [159, 0]
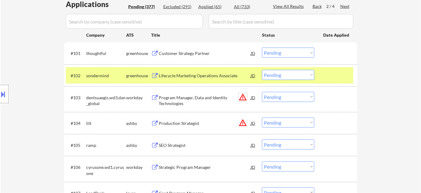
click at [243, 95] on button "warning_amber" at bounding box center [243, 97] width 9 height 9
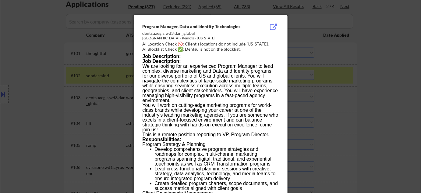
click at [368, 125] on div at bounding box center [210, 96] width 421 height 193
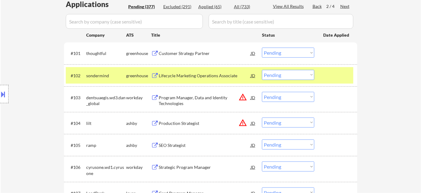
drag, startPoint x: 292, startPoint y: 95, endPoint x: 293, endPoint y: 101, distance: 5.9
click at [292, 95] on select "Choose an option... Pending Applied Excluded (Questions) Excluded (Expired) Exc…" at bounding box center [288, 97] width 52 height 10
click at [262, 92] on select "Choose an option... Pending Applied Excluded (Questions) Excluded (Expired) Exc…" at bounding box center [288, 97] width 52 height 10
select select ""pending""
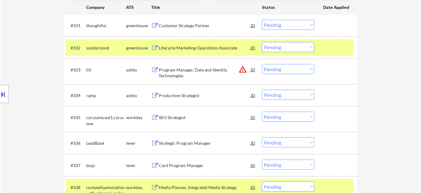
scroll to position [214, 0]
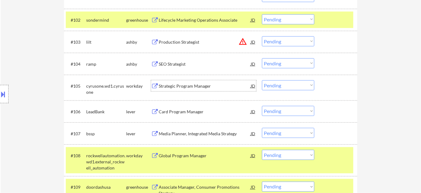
click at [202, 88] on div "Strategic Program Manager" at bounding box center [205, 86] width 92 height 6
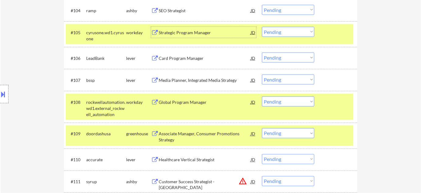
scroll to position [270, 0]
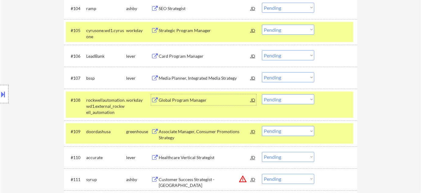
click at [191, 102] on div "Global Program Manager" at bounding box center [205, 100] width 92 height 6
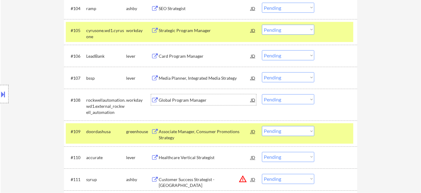
click at [278, 101] on select "Choose an option... Pending Applied Excluded (Questions) Excluded (Expired) Exc…" at bounding box center [288, 99] width 52 height 10
click at [262, 94] on select "Choose an option... Pending Applied Excluded (Questions) Excluded (Expired) Exc…" at bounding box center [288, 99] width 52 height 10
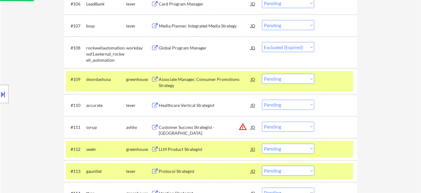
scroll to position [325, 0]
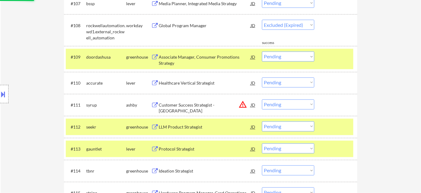
select select ""pending""
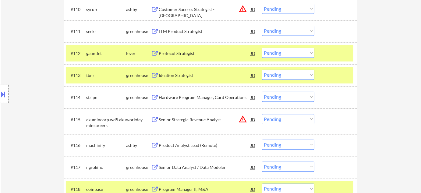
scroll to position [381, 0]
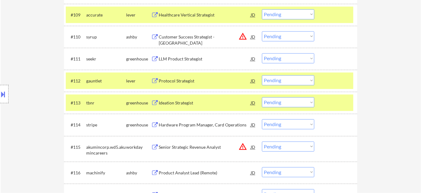
click at [279, 35] on select "Choose an option... Pending Applied Excluded (Questions) Excluded (Expired) Exc…" at bounding box center [288, 36] width 52 height 10
click at [262, 31] on select "Choose an option... Pending Applied Excluded (Questions) Excluded (Expired) Exc…" at bounding box center [288, 36] width 52 height 10
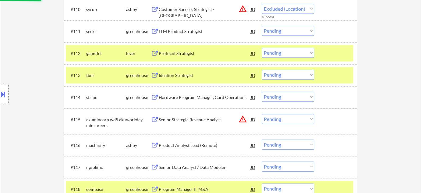
select select ""pending""
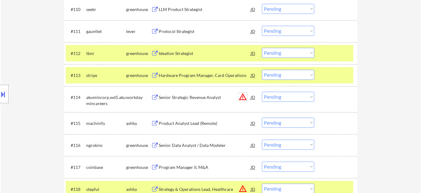
click at [242, 95] on button "warning_amber" at bounding box center [243, 96] width 9 height 9
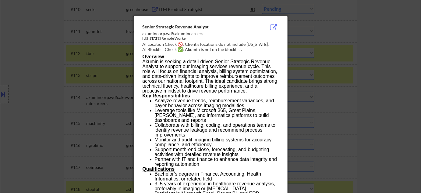
click at [318, 98] on div at bounding box center [210, 96] width 421 height 193
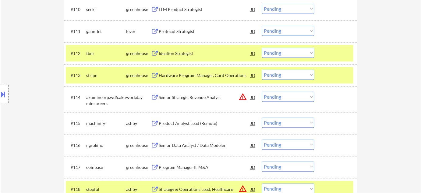
click at [302, 96] on select "Choose an option... Pending Applied Excluded (Questions) Excluded (Expired) Exc…" at bounding box center [288, 96] width 52 height 10
click at [262, 91] on select "Choose an option... Pending Applied Excluded (Questions) Excluded (Expired) Exc…" at bounding box center [288, 96] width 52 height 10
click at [192, 121] on div "Product Analyst Lead (Remote)" at bounding box center [205, 123] width 92 height 6
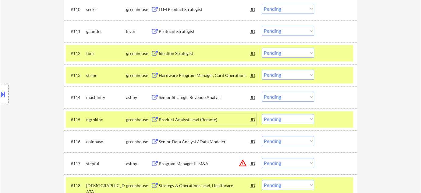
click at [306, 96] on select "Choose an option... Pending Applied Excluded (Questions) Excluded (Expired) Exc…" at bounding box center [288, 96] width 52 height 10
click at [285, 97] on select "Choose an option... Pending Applied Excluded (Questions) Excluded (Expired) Exc…" at bounding box center [288, 96] width 52 height 10
click at [262, 91] on select "Choose an option... Pending Applied Excluded (Questions) Excluded (Expired) Exc…" at bounding box center [288, 96] width 52 height 10
click at [193, 118] on div "Senior Data Analyst / Data Modeler" at bounding box center [205, 119] width 92 height 6
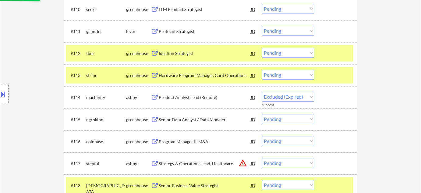
select select ""pending""
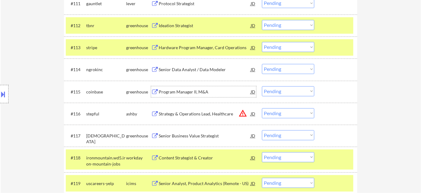
scroll to position [464, 0]
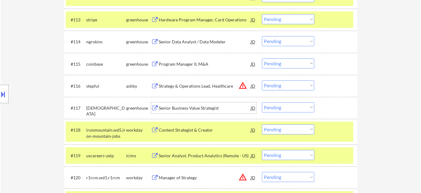
click at [195, 109] on div "Senior Business Value Strategist" at bounding box center [205, 108] width 92 height 6
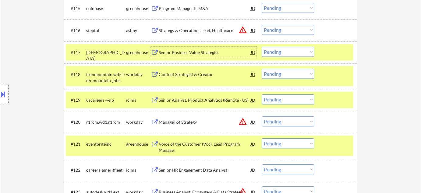
scroll to position [547, 0]
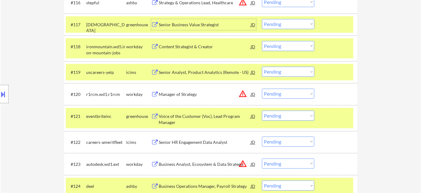
click at [243, 92] on button "warning_amber" at bounding box center [243, 93] width 9 height 9
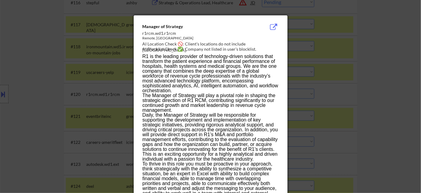
click at [353, 95] on div at bounding box center [210, 96] width 421 height 193
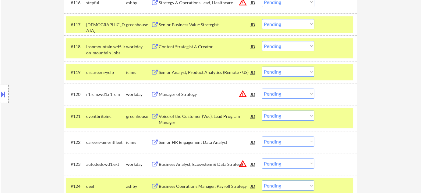
click at [192, 117] on div "Voice of the Customer (Voc), Lead Program Manager" at bounding box center [205, 119] width 92 height 12
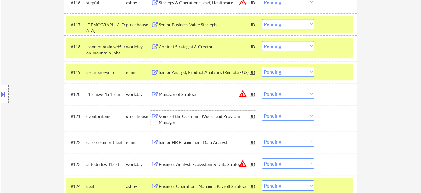
click at [298, 118] on select "Choose an option... Pending Applied Excluded (Questions) Excluded (Expired) Exc…" at bounding box center [288, 115] width 52 height 10
click at [262, 110] on select "Choose an option... Pending Applied Excluded (Questions) Excluded (Expired) Exc…" at bounding box center [288, 115] width 52 height 10
select select ""pending""
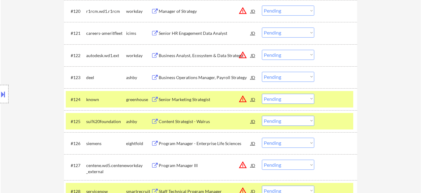
scroll to position [658, 0]
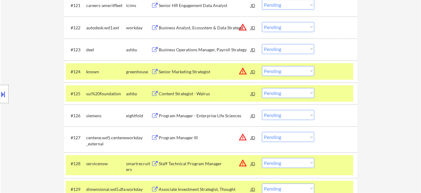
click at [186, 89] on div "Content Strategist - Walrus" at bounding box center [205, 93] width 92 height 11
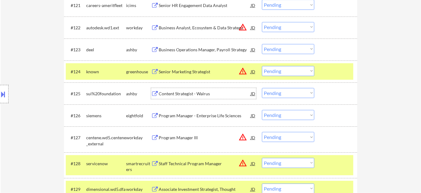
click at [283, 95] on select "Choose an option... Pending Applied Excluded (Questions) Excluded (Expired) Exc…" at bounding box center [288, 93] width 52 height 10
select select ""excluded__bad_match_""
click at [262, 88] on select "Choose an option... Pending Applied Excluded (Questions) Excluded (Expired) Exc…" at bounding box center [288, 93] width 52 height 10
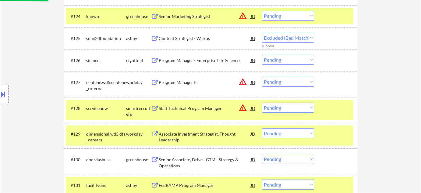
scroll to position [713, 0]
drag, startPoint x: 292, startPoint y: 81, endPoint x: 292, endPoint y: 85, distance: 4.6
click at [292, 81] on select "Choose an option... Pending Applied Excluded (Questions) Excluded (Expired) Exc…" at bounding box center [288, 81] width 52 height 10
select select ""excluded__location_""
click at [262, 76] on select "Choose an option... Pending Applied Excluded (Questions) Excluded (Expired) Exc…" at bounding box center [288, 81] width 52 height 10
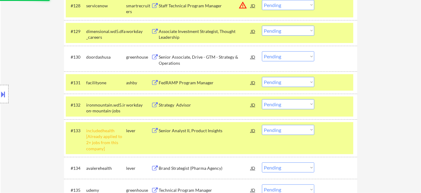
scroll to position [824, 0]
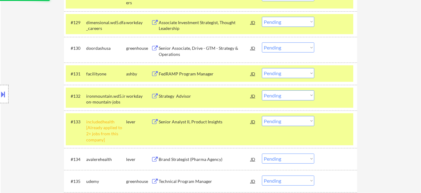
click at [307, 116] on select "Choose an option... Pending Applied Excluded (Questions) Excluded (Expired) Exc…" at bounding box center [288, 121] width 52 height 10
select select ""excluded__other_""
click at [262, 116] on select "Choose an option... Pending Applied Excluded (Questions) Excluded (Expired) Exc…" at bounding box center [288, 121] width 52 height 10
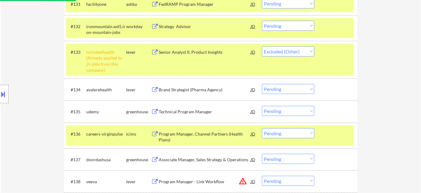
scroll to position [908, 0]
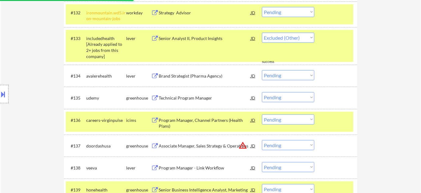
select select ""pending""
select select ""excluded__location_""
select select ""excluded__other_""
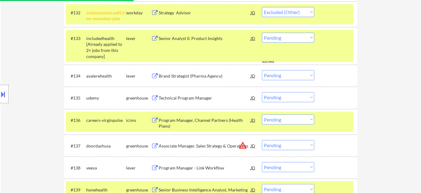
select select ""pending""
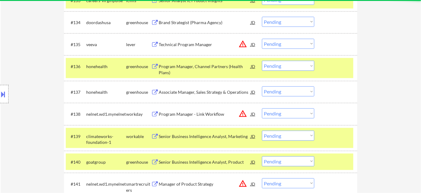
scroll to position [963, 0]
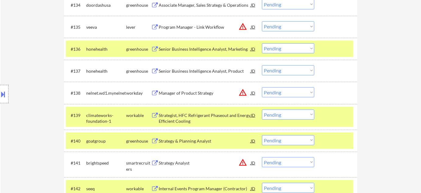
click at [240, 93] on button "warning_amber" at bounding box center [243, 92] width 9 height 9
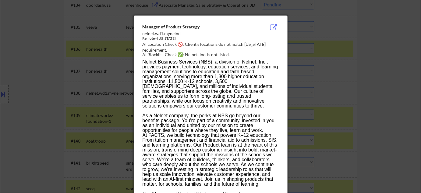
click at [352, 119] on div at bounding box center [210, 96] width 421 height 193
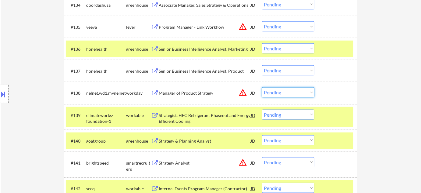
click at [311, 96] on select "Choose an option... Pending Applied Excluded (Questions) Excluded (Expired) Exc…" at bounding box center [288, 92] width 52 height 10
click at [262, 87] on select "Choose an option... Pending Applied Excluded (Questions) Excluded (Expired) Exc…" at bounding box center [288, 92] width 52 height 10
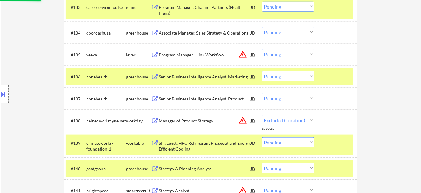
select select ""pending""
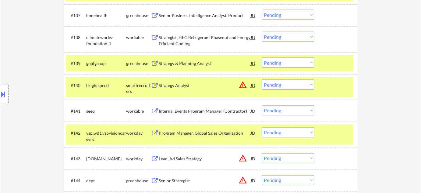
scroll to position [1046, 0]
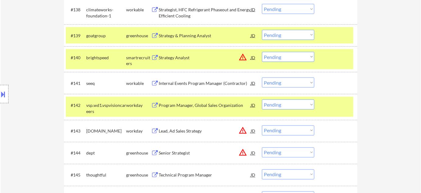
click at [209, 84] on div "Internal Events Program Manager (Contractor)" at bounding box center [205, 83] width 92 height 6
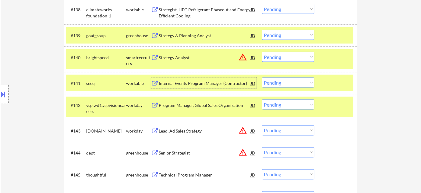
drag, startPoint x: 291, startPoint y: 79, endPoint x: 294, endPoint y: 85, distance: 7.1
click at [291, 79] on select "Choose an option... Pending Applied Excluded (Questions) Excluded (Expired) Exc…" at bounding box center [288, 82] width 52 height 10
click at [262, 77] on select "Choose an option... Pending Applied Excluded (Questions) Excluded (Expired) Exc…" at bounding box center [288, 82] width 52 height 10
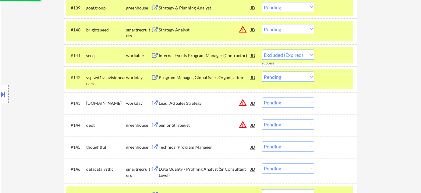
select select ""pending""
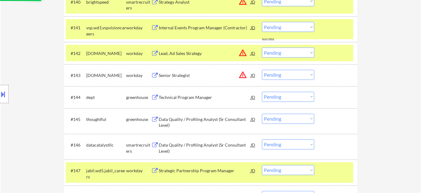
scroll to position [1129, 0]
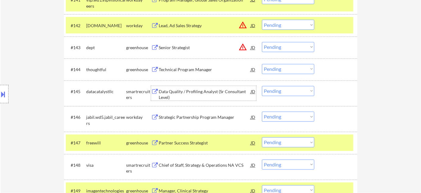
click at [204, 91] on div "Data Quality / Profiling Analyst (Sr Consultant Level)" at bounding box center [205, 95] width 92 height 12
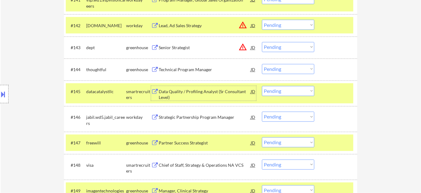
click at [288, 91] on select "Choose an option... Pending Applied Excluded (Questions) Excluded (Expired) Exc…" at bounding box center [288, 91] width 52 height 10
click at [262, 86] on select "Choose an option... Pending Applied Excluded (Questions) Excluded (Expired) Exc…" at bounding box center [288, 91] width 52 height 10
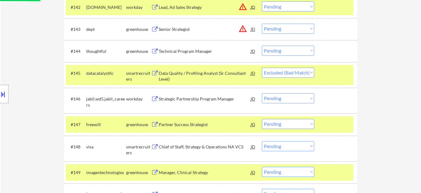
scroll to position [1157, 0]
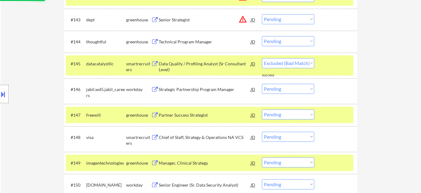
select select ""pending""
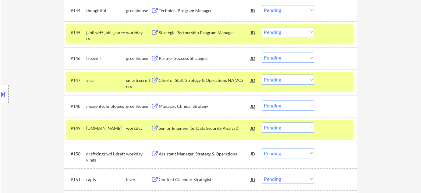
scroll to position [1213, 0]
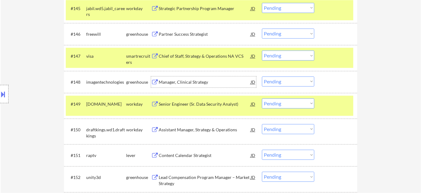
click at [192, 82] on div "Manager, Clinical Strategy" at bounding box center [205, 82] width 92 height 6
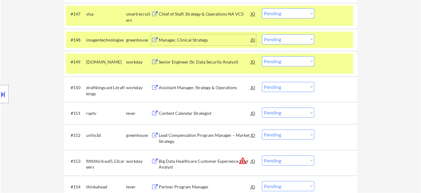
scroll to position [1268, 0]
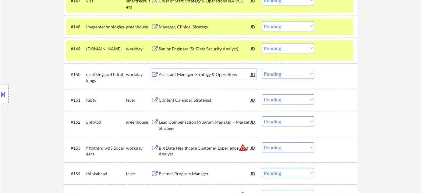
click at [220, 75] on div "Assistant Manager, Strategy & Operations" at bounding box center [205, 74] width 92 height 6
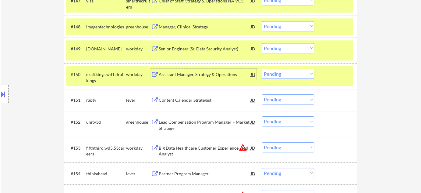
click at [284, 73] on select "Choose an option... Pending Applied Excluded (Questions) Excluded (Expired) Exc…" at bounding box center [288, 74] width 52 height 10
click at [262, 69] on select "Choose an option... Pending Applied Excluded (Questions) Excluded (Expired) Exc…" at bounding box center [288, 74] width 52 height 10
select select ""pending""
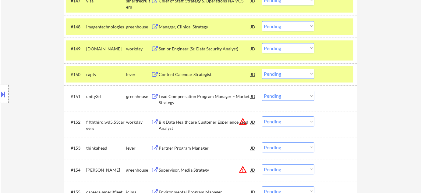
scroll to position [1295, 0]
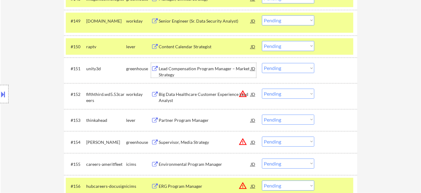
click at [163, 73] on div "Lead Compensation Program Manager – Market Strategy" at bounding box center [205, 72] width 92 height 12
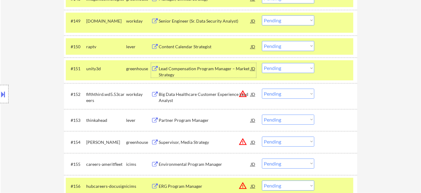
drag, startPoint x: 291, startPoint y: 67, endPoint x: 292, endPoint y: 72, distance: 5.0
click at [291, 67] on select "Choose an option... Pending Applied Excluded (Questions) Excluded (Expired) Exc…" at bounding box center [288, 68] width 52 height 10
click at [262, 63] on select "Choose an option... Pending Applied Excluded (Questions) Excluded (Expired) Exc…" at bounding box center [288, 68] width 52 height 10
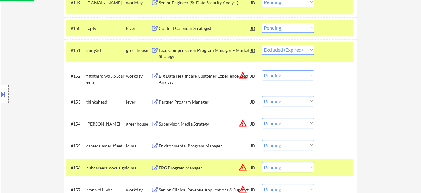
scroll to position [1323, 0]
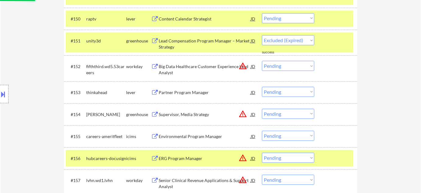
select select ""pending""
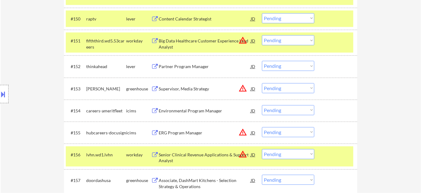
click at [242, 39] on button "warning_amber" at bounding box center [243, 40] width 9 height 9
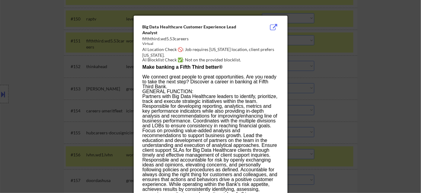
click at [334, 88] on div at bounding box center [210, 96] width 421 height 193
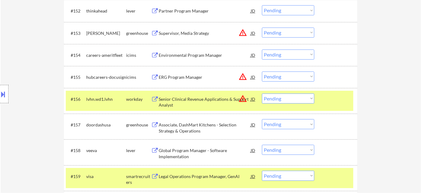
scroll to position [1406, 0]
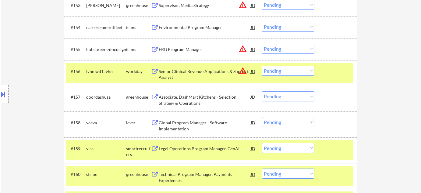
click at [242, 71] on button "warning_amber" at bounding box center [243, 70] width 9 height 9
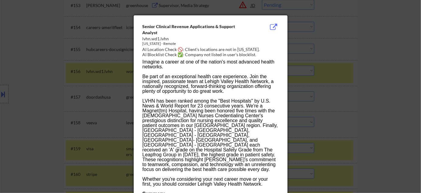
click at [341, 94] on div at bounding box center [210, 96] width 421 height 193
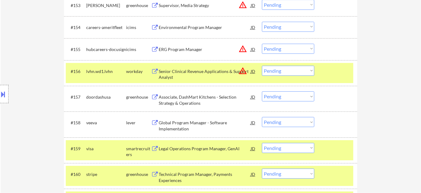
click at [303, 69] on select "Choose an option... Pending Applied Excluded (Questions) Excluded (Expired) Exc…" at bounding box center [288, 71] width 52 height 10
click at [262, 66] on select "Choose an option... Pending Applied Excluded (Questions) Excluded (Expired) Exc…" at bounding box center [288, 71] width 52 height 10
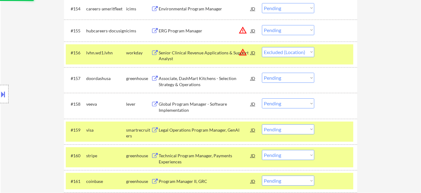
scroll to position [1434, 0]
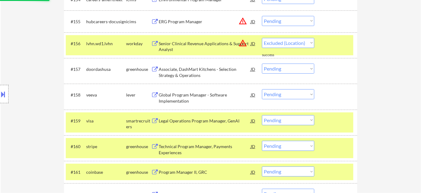
select select ""pending""
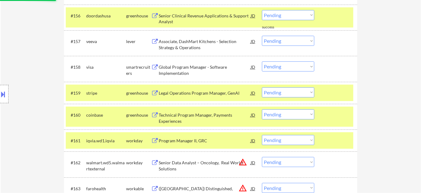
scroll to position [1490, 0]
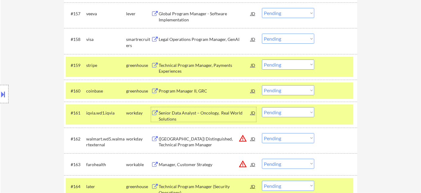
click at [179, 111] on div "Senior Data Analyst – Oncology, Real World Solutions" at bounding box center [205, 116] width 92 height 12
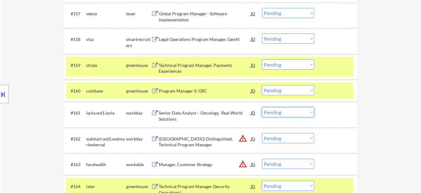
click at [287, 111] on select "Choose an option... Pending Applied Excluded (Questions) Excluded (Expired) Exc…" at bounding box center [288, 112] width 52 height 10
click at [262, 107] on select "Choose an option... Pending Applied Excluded (Questions) Excluded (Expired) Exc…" at bounding box center [288, 112] width 52 height 10
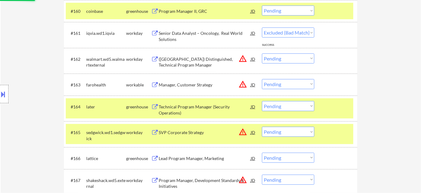
scroll to position [1573, 0]
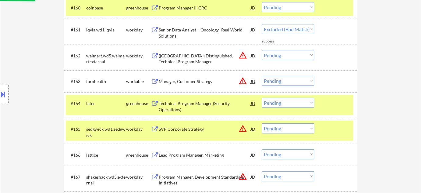
select select ""pending""
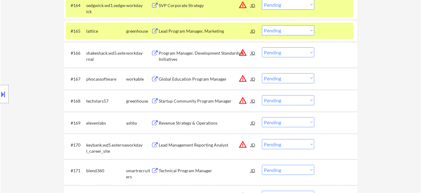
scroll to position [1684, 0]
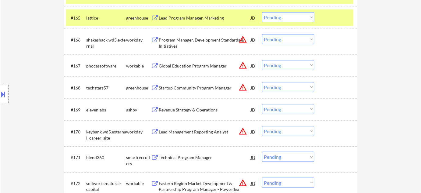
click at [202, 110] on div "Revenue Strategy & Operations" at bounding box center [205, 110] width 92 height 6
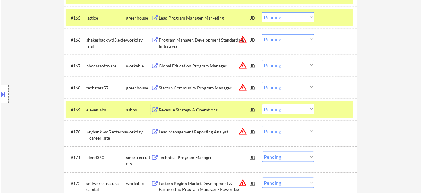
click at [287, 105] on select "Choose an option... Pending Applied Excluded (Questions) Excluded (Expired) Exc…" at bounding box center [288, 109] width 52 height 10
click at [262, 104] on select "Choose an option... Pending Applied Excluded (Questions) Excluded (Expired) Exc…" at bounding box center [288, 109] width 52 height 10
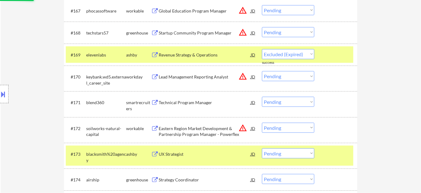
scroll to position [1739, 0]
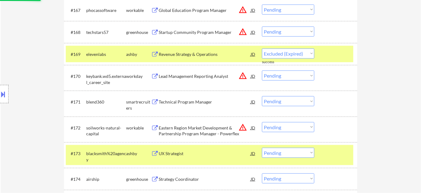
select select ""pending""
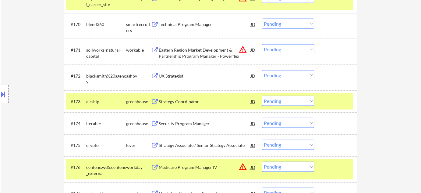
click at [282, 76] on select "Choose an option... Pending Applied Excluded (Questions) Excluded (Expired) Exc…" at bounding box center [288, 75] width 52 height 10
click at [174, 75] on div "UX Strategist" at bounding box center [205, 76] width 92 height 6
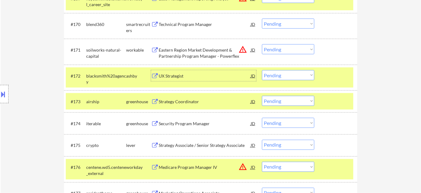
click at [272, 78] on select "Choose an option... Pending Applied Excluded (Questions) Excluded (Expired) Exc…" at bounding box center [288, 75] width 52 height 10
click at [262, 70] on select "Choose an option... Pending Applied Excluded (Questions) Excluded (Expired) Exc…" at bounding box center [288, 75] width 52 height 10
select select ""pending""
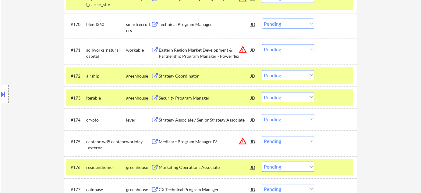
click at [284, 46] on select "Choose an option... Pending Applied Excluded (Questions) Excluded (Expired) Exc…" at bounding box center [288, 49] width 52 height 10
click at [262, 44] on select "Choose an option... Pending Applied Excluded (Questions) Excluded (Expired) Exc…" at bounding box center [288, 49] width 52 height 10
click at [243, 141] on button "warning_amber" at bounding box center [243, 141] width 9 height 9
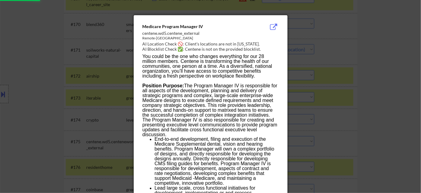
click at [374, 96] on div at bounding box center [210, 96] width 421 height 193
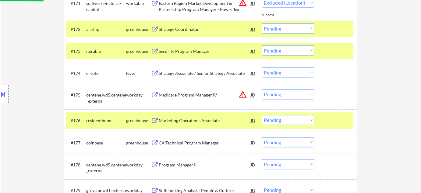
select select ""pending""
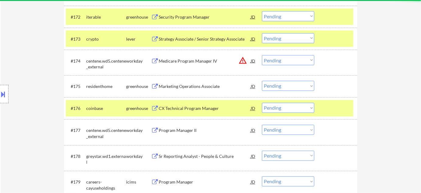
click at [290, 61] on select "Choose an option... Pending Applied Excluded (Questions) Excluded (Expired) Exc…" at bounding box center [288, 60] width 52 height 10
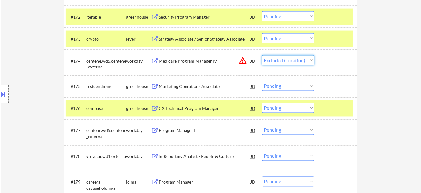
click at [262, 55] on select "Choose an option... Pending Applied Excluded (Questions) Excluded (Expired) Exc…" at bounding box center [288, 60] width 52 height 10
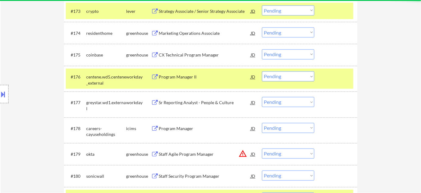
click at [292, 31] on select "Choose an option... Pending Applied Excluded (Questions) Excluded (Expired) Exc…" at bounding box center [288, 32] width 52 height 10
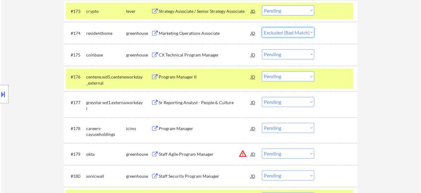
click at [262, 27] on select "Choose an option... Pending Applied Excluded (Questions) Excluded (Expired) Exc…" at bounding box center [288, 32] width 52 height 10
select select ""pending""
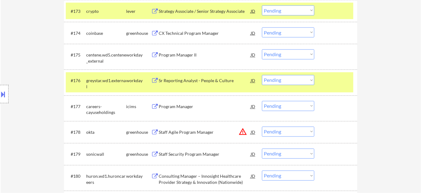
click at [184, 82] on div "Sr Reporting Analyst - People & Culture" at bounding box center [205, 81] width 92 height 6
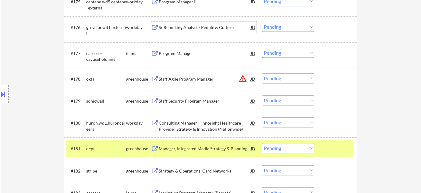
scroll to position [1933, 0]
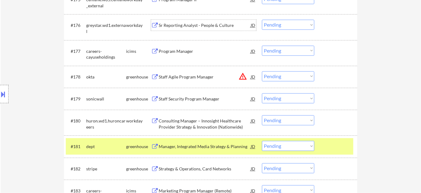
click at [286, 79] on select "Choose an option... Pending Applied Excluded (Questions) Excluded (Expired) Exc…" at bounding box center [288, 76] width 52 height 10
click at [262, 71] on select "Choose an option... Pending Applied Excluded (Questions) Excluded (Expired) Exc…" at bounding box center [288, 76] width 52 height 10
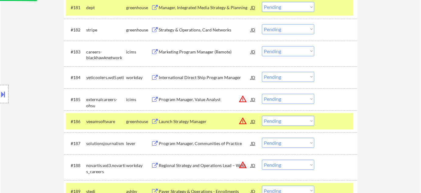
scroll to position [2100, 0]
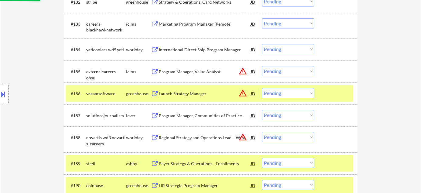
select select ""pending""
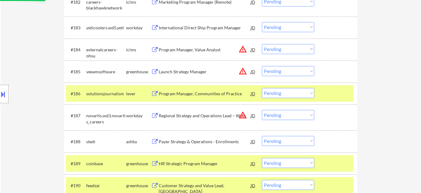
scroll to position [2127, 0]
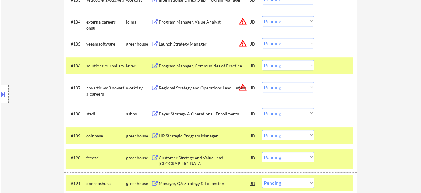
click at [190, 62] on div "Program Manager, Communities of Practice" at bounding box center [205, 65] width 92 height 11
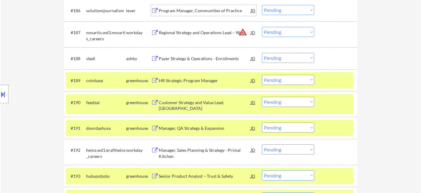
scroll to position [2183, 0]
drag, startPoint x: 299, startPoint y: 9, endPoint x: 301, endPoint y: 13, distance: 4.6
click at [299, 9] on select "Choose an option... Pending Applied Excluded (Questions) Excluded (Expired) Exc…" at bounding box center [288, 10] width 52 height 10
click at [262, 5] on select "Choose an option... Pending Applied Excluded (Questions) Excluded (Expired) Exc…" at bounding box center [288, 10] width 52 height 10
select select ""pending""
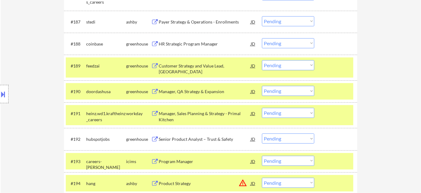
scroll to position [2210, 0]
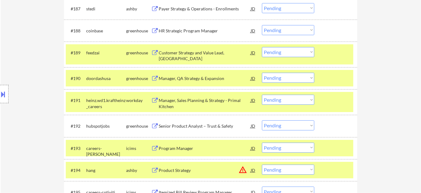
click at [205, 79] on div "Manager, QA Strategy & Expansion" at bounding box center [205, 78] width 92 height 6
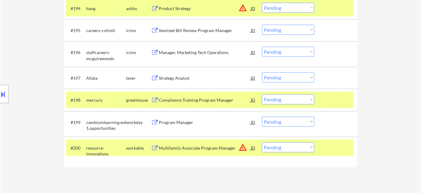
scroll to position [2377, 0]
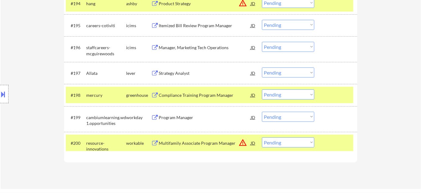
click at [207, 43] on div "Manager, Marketing Tech Operations" at bounding box center [205, 47] width 92 height 11
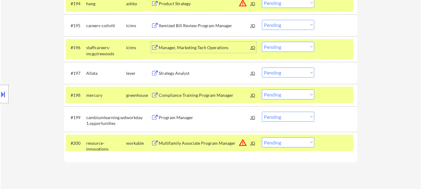
click at [288, 47] on select "Choose an option... Pending Applied Excluded (Questions) Excluded (Expired) Exc…" at bounding box center [288, 47] width 52 height 10
click at [262, 42] on select "Choose an option... Pending Applied Excluded (Questions) Excluded (Expired) Exc…" at bounding box center [288, 47] width 52 height 10
select select ""pending""
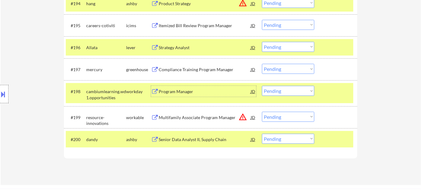
click at [177, 90] on div "Program Manager" at bounding box center [205, 91] width 92 height 6
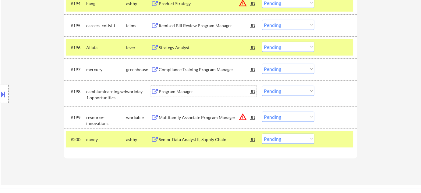
click at [294, 91] on select "Choose an option... Pending Applied Excluded (Questions) Excluded (Expired) Exc…" at bounding box center [288, 91] width 52 height 10
click at [262, 86] on select "Choose an option... Pending Applied Excluded (Questions) Excluded (Expired) Exc…" at bounding box center [288, 91] width 52 height 10
select select ""pending""
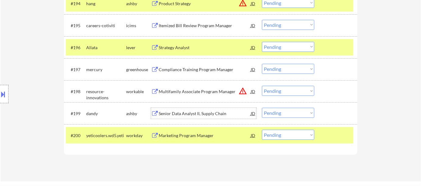
click at [210, 113] on div "Senior Data Analyst II, Supply Chain" at bounding box center [205, 113] width 92 height 6
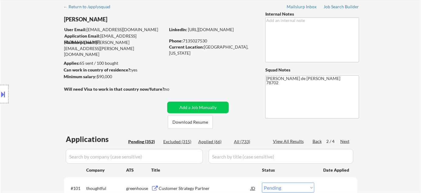
scroll to position [6, 0]
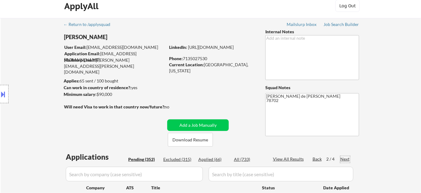
click at [348, 158] on div "Next" at bounding box center [346, 159] width 10 height 6
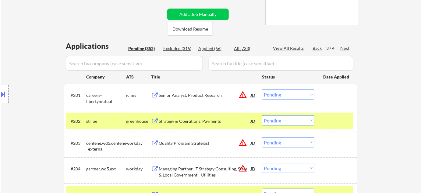
scroll to position [145, 0]
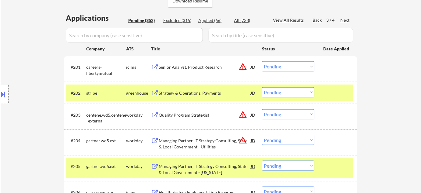
click at [245, 66] on button "warning_amber" at bounding box center [243, 66] width 9 height 9
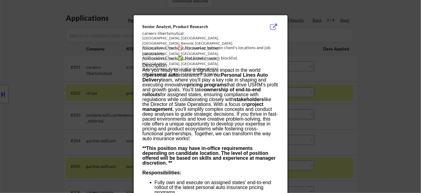
drag, startPoint x: 354, startPoint y: 101, endPoint x: 310, endPoint y: 95, distance: 44.3
click at [354, 101] on div at bounding box center [210, 96] width 421 height 193
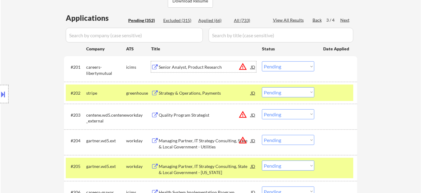
click at [184, 66] on div "Senior Analyst, Product Research" at bounding box center [205, 67] width 92 height 6
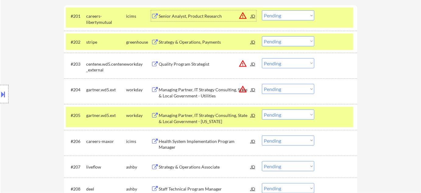
scroll to position [201, 0]
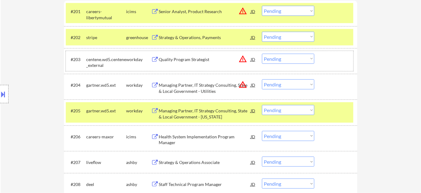
click at [285, 65] on div "#203 centene.wd5.centene_external workday Quality Program Strategist JD warning…" at bounding box center [210, 61] width 288 height 20
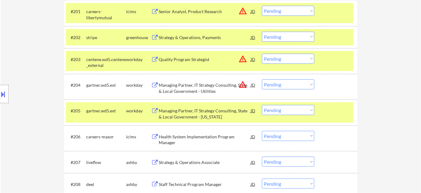
click at [290, 62] on select "Choose an option... Pending Applied Excluded (Questions) Excluded (Expired) Exc…" at bounding box center [288, 59] width 52 height 10
click at [262, 54] on select "Choose an option... Pending Applied Excluded (Questions) Excluded (Expired) Exc…" at bounding box center [288, 59] width 52 height 10
click at [239, 84] on button "warning_amber" at bounding box center [243, 84] width 9 height 9
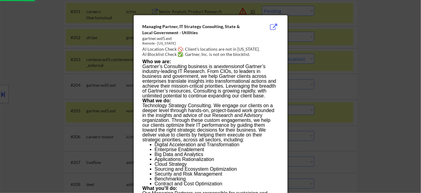
click at [407, 85] on div at bounding box center [210, 96] width 421 height 193
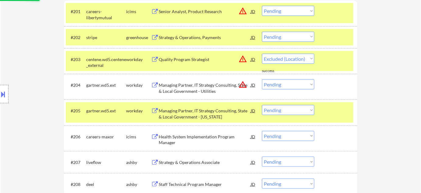
select select ""pending""
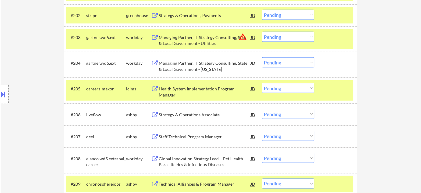
scroll to position [228, 0]
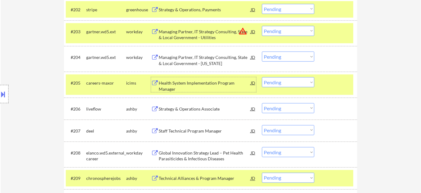
click at [158, 87] on div "Health System Implementation Program Manager JD warning_amber" at bounding box center [203, 84] width 105 height 15
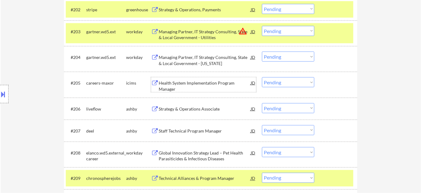
click at [286, 82] on select "Choose an option... Pending Applied Excluded (Questions) Excluded (Expired) Exc…" at bounding box center [288, 82] width 52 height 10
click at [262, 77] on select "Choose an option... Pending Applied Excluded (Questions) Excluded (Expired) Exc…" at bounding box center [288, 82] width 52 height 10
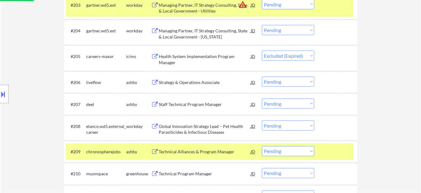
scroll to position [256, 0]
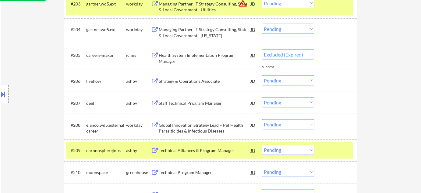
select select ""pending""
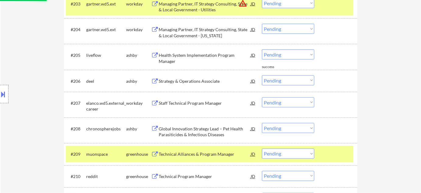
scroll to position [284, 0]
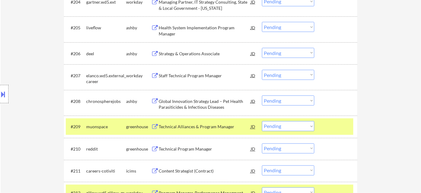
click at [207, 104] on div "Global Innovation Strategy Lead – Pet Health Parasiticides & Infectious Diseases" at bounding box center [205, 104] width 92 height 12
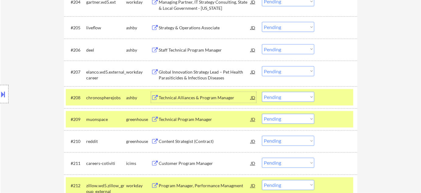
click at [278, 97] on select "Choose an option... Pending Applied Excluded (Questions) Excluded (Expired) Exc…" at bounding box center [288, 97] width 52 height 10
click at [262, 92] on select "Choose an option... Pending Applied Excluded (Questions) Excluded (Expired) Exc…" at bounding box center [288, 97] width 52 height 10
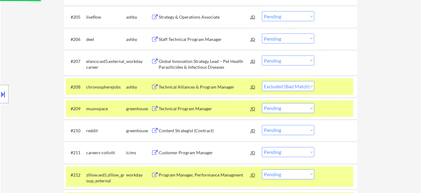
scroll to position [311, 0]
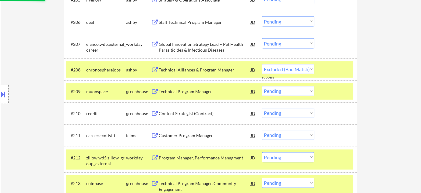
select select ""pending""
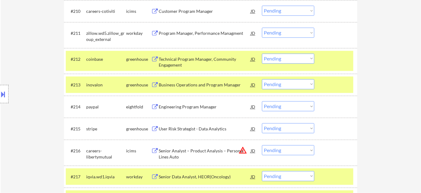
scroll to position [422, 0]
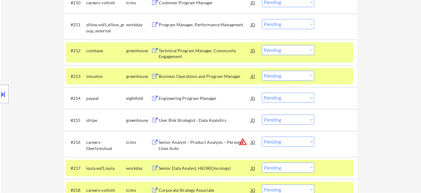
click at [280, 98] on select "Choose an option... Pending Applied Excluded (Questions) Excluded (Expired) Exc…" at bounding box center [288, 97] width 52 height 10
click at [262, 92] on select "Choose an option... Pending Applied Excluded (Questions) Excluded (Expired) Exc…" at bounding box center [288, 97] width 52 height 10
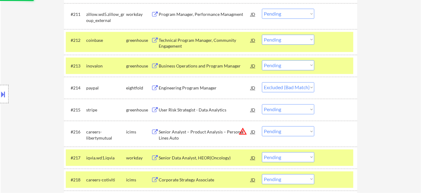
scroll to position [450, 0]
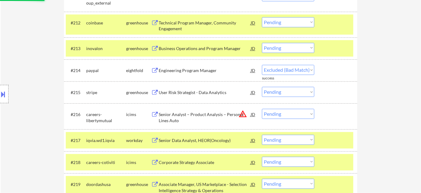
select select ""pending""
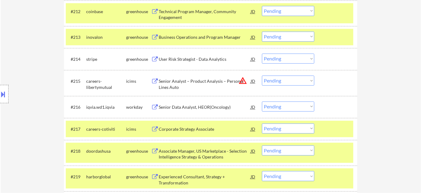
scroll to position [478, 0]
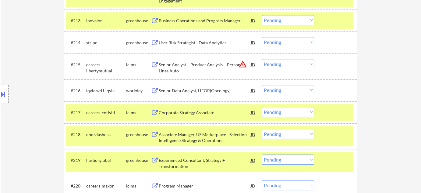
click at [226, 94] on div "Senior Data Analyst, HEOR(Oncology)" at bounding box center [205, 90] width 92 height 11
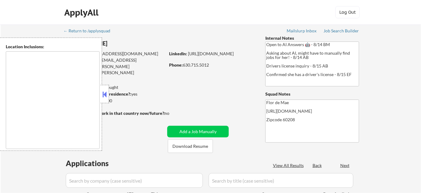
type textarea "Highland Park, IL Deerfield, IL Glencoe, IL Northbrook, IL Lake Forest, IL Bann…"
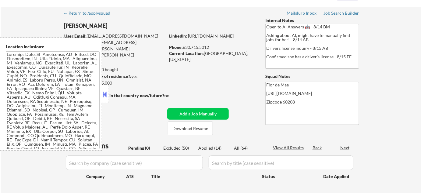
scroll to position [27, 0]
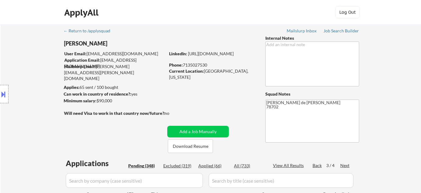
select select ""pending""
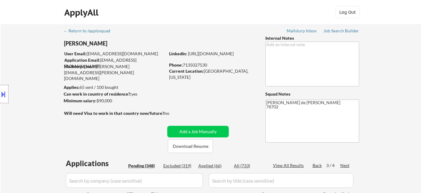
select select ""pending""
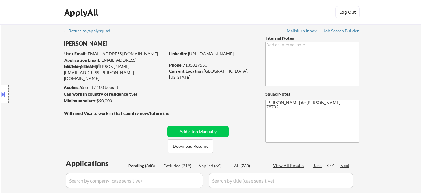
select select ""pending""
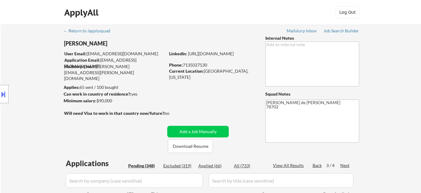
select select ""pending""
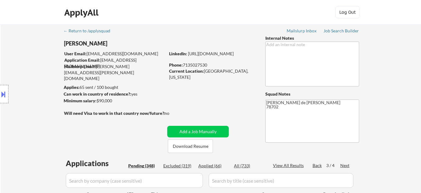
select select ""pending""
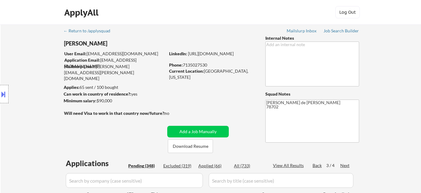
select select ""pending""
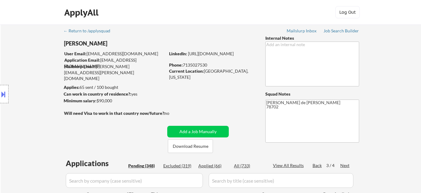
select select ""pending""
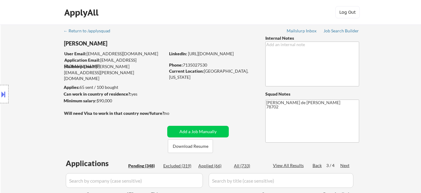
select select ""pending""
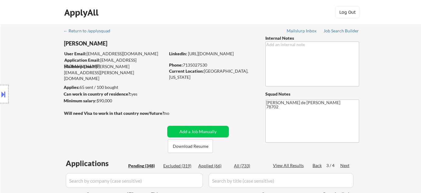
select select ""pending""
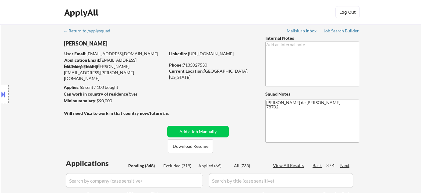
select select ""pending""
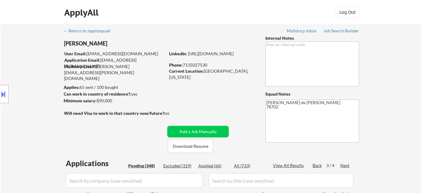
select select ""pending""
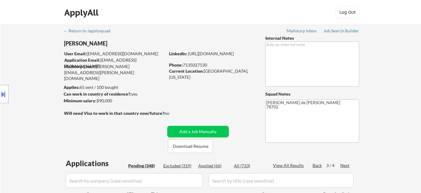
select select ""pending""
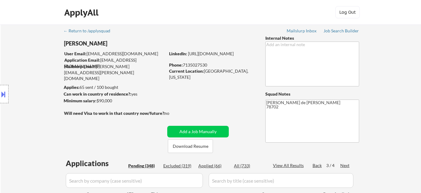
select select ""pending""
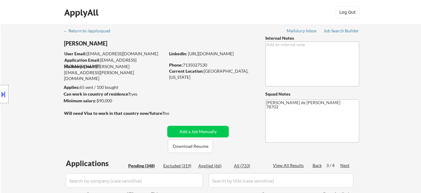
select select ""pending""
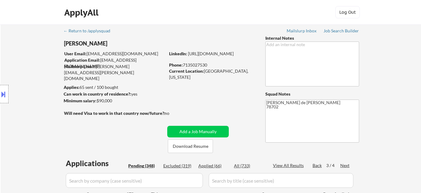
select select ""pending""
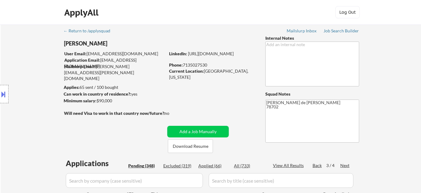
select select ""pending""
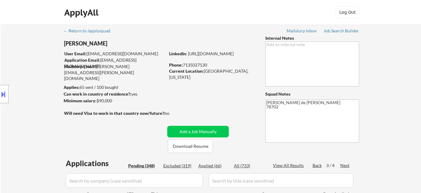
select select ""pending""
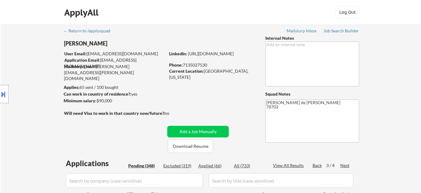
select select ""pending""
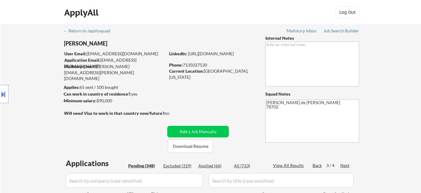
select select ""pending""
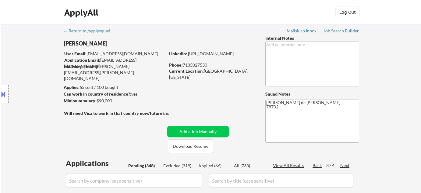
select select ""pending""
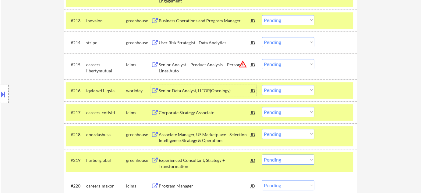
scroll to position [478, 0]
click at [295, 89] on select "Choose an option... Pending Applied Excluded (Questions) Excluded (Expired) Exc…" at bounding box center [288, 90] width 52 height 10
click at [262, 85] on select "Choose an option... Pending Applied Excluded (Questions) Excluded (Expired) Exc…" at bounding box center [288, 90] width 52 height 10
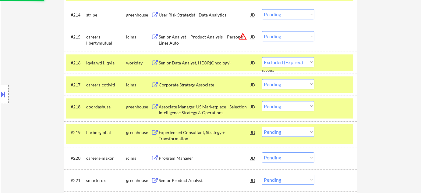
select select ""pending""
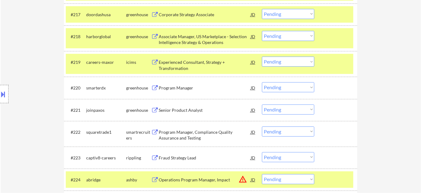
scroll to position [589, 0]
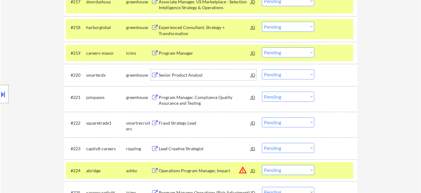
click at [192, 77] on div "Senior Product Analyst" at bounding box center [205, 75] width 92 height 6
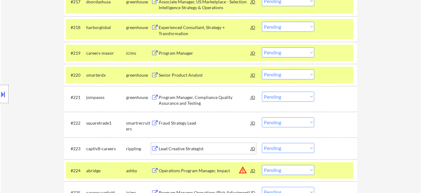
click at [182, 149] on div "Lead Creative Strategist" at bounding box center [205, 148] width 92 height 6
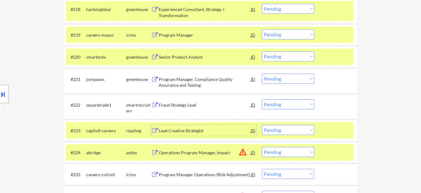
scroll to position [616, 0]
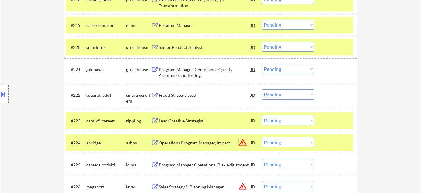
click at [239, 142] on button "warning_amber" at bounding box center [243, 142] width 9 height 9
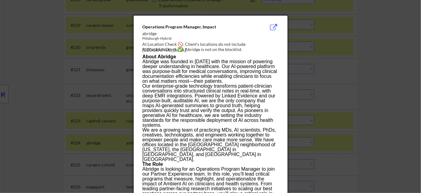
click at [412, 142] on div at bounding box center [210, 96] width 421 height 193
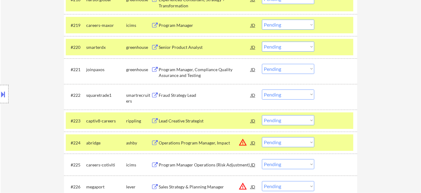
click at [295, 141] on select "Choose an option... Pending Applied Excluded (Questions) Excluded (Expired) Exc…" at bounding box center [288, 142] width 52 height 10
click at [262, 137] on select "Choose an option... Pending Applied Excluded (Questions) Excluded (Expired) Exc…" at bounding box center [288, 142] width 52 height 10
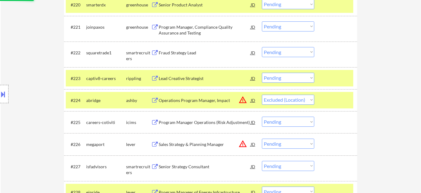
scroll to position [672, 0]
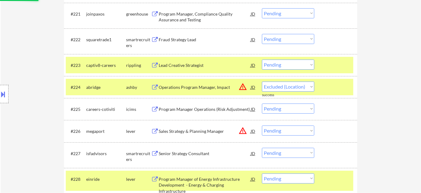
click at [246, 130] on button "warning_amber" at bounding box center [243, 130] width 9 height 9
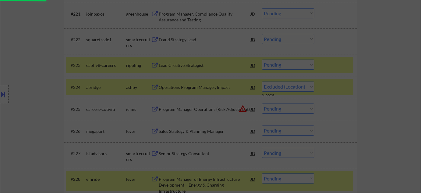
select select ""pending""
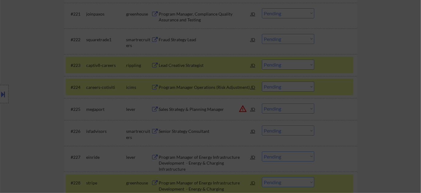
click at [335, 111] on div at bounding box center [210, 96] width 421 height 193
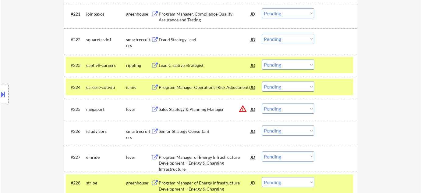
click at [242, 108] on button "warning_amber" at bounding box center [243, 108] width 9 height 9
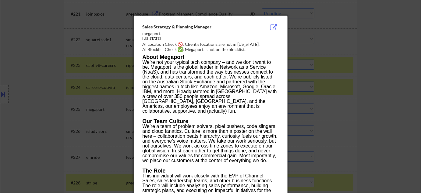
click at [352, 114] on div at bounding box center [210, 96] width 421 height 193
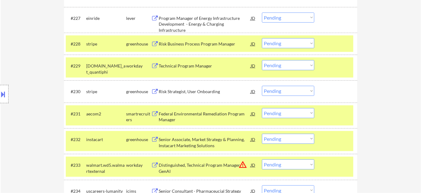
scroll to position [838, 0]
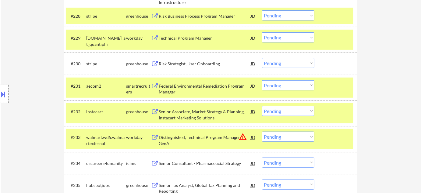
click at [300, 140] on select "Choose an option... Pending Applied Excluded (Questions) Excluded (Expired) Exc…" at bounding box center [288, 136] width 52 height 10
click at [262, 131] on select "Choose an option... Pending Applied Excluded (Questions) Excluded (Expired) Exc…" at bounding box center [288, 136] width 52 height 10
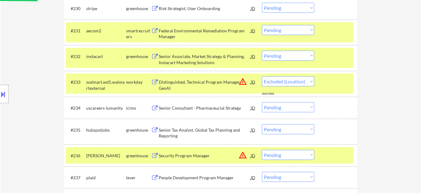
scroll to position [921, 0]
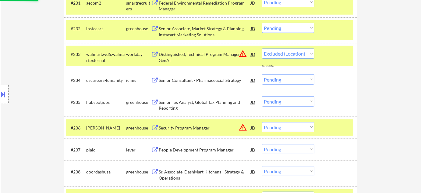
select select ""pending""
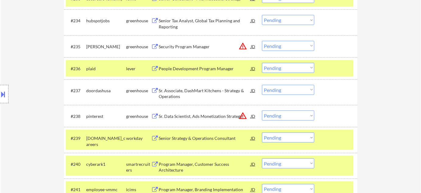
scroll to position [1005, 0]
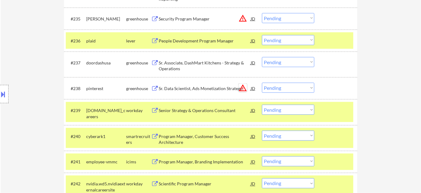
click at [244, 90] on button "warning_amber" at bounding box center [243, 88] width 9 height 9
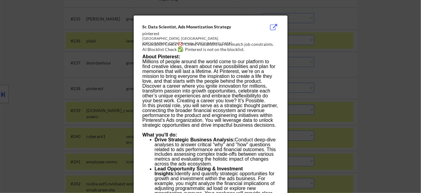
click at [337, 98] on div at bounding box center [210, 96] width 421 height 193
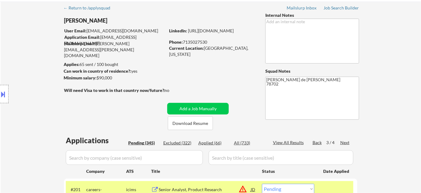
scroll to position [27, 0]
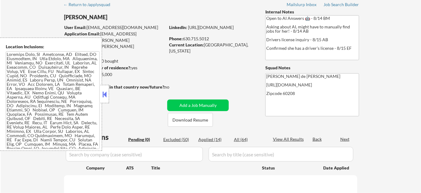
scroll to position [27, 0]
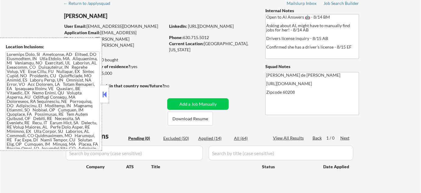
click at [107, 98] on button at bounding box center [105, 94] width 7 height 9
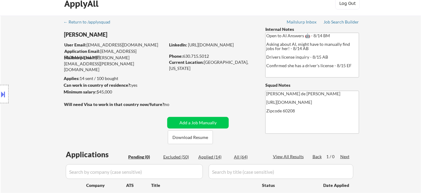
scroll to position [0, 0]
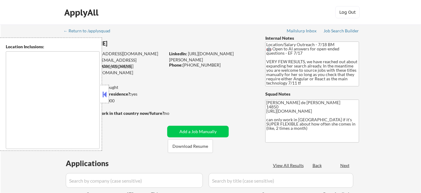
type textarea "Ithaca, NY Lansing, NY Cayuga Heights, NY Forest Home, NY South Hill, NY East I…"
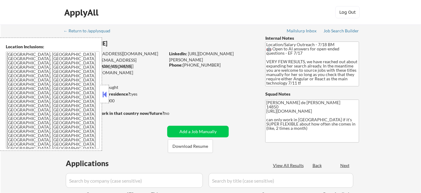
select select ""pending""
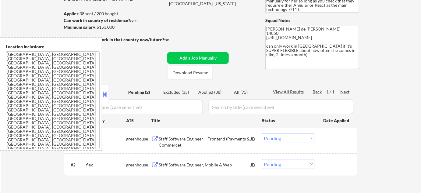
scroll to position [83, 0]
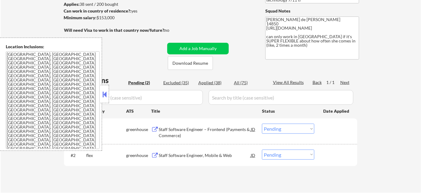
click at [106, 95] on button at bounding box center [105, 94] width 7 height 9
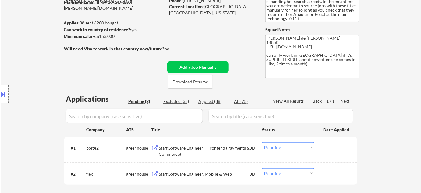
scroll to position [55, 0]
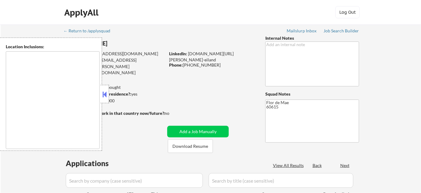
type textarea "[GEOGRAPHIC_DATA], [GEOGRAPHIC_DATA] [GEOGRAPHIC_DATA], [GEOGRAPHIC_DATA], [GEO…"
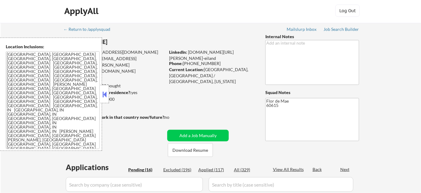
scroll to position [18, 0]
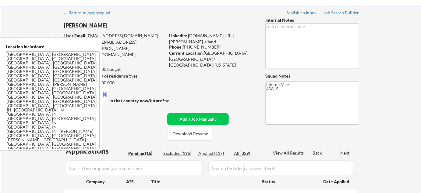
select select ""pending""
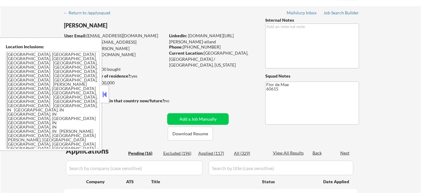
select select ""pending""
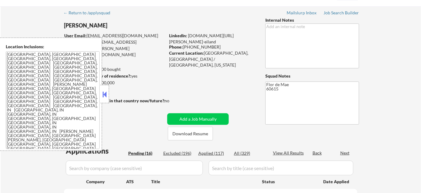
select select ""pending""
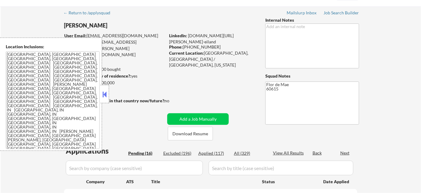
select select ""pending""
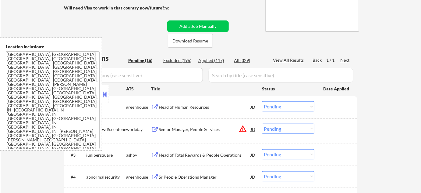
click at [102, 99] on div at bounding box center [105, 94] width 9 height 18
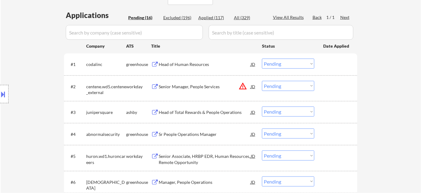
scroll to position [166, 0]
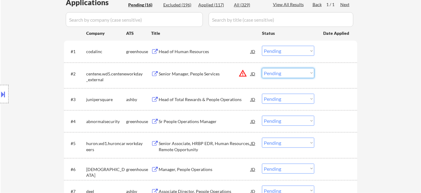
click at [293, 71] on select "Choose an option... Pending Applied Excluded (Questions) Excluded (Expired) Exc…" at bounding box center [288, 73] width 52 height 10
click at [262, 68] on select "Choose an option... Pending Applied Excluded (Questions) Excluded (Expired) Exc…" at bounding box center [288, 73] width 52 height 10
select select ""pending""
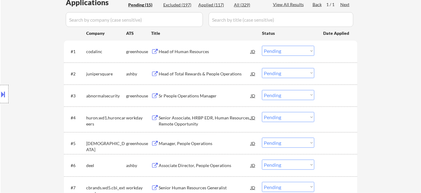
click at [202, 51] on div "Head of Human Resources" at bounding box center [205, 51] width 92 height 6
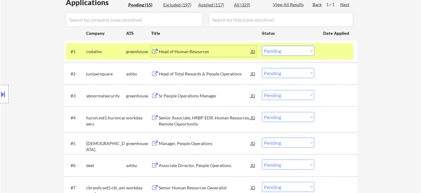
click at [0, 96] on button at bounding box center [3, 94] width 7 height 10
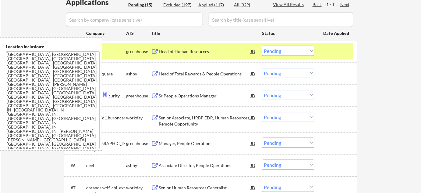
click at [106, 99] on div at bounding box center [105, 94] width 9 height 18
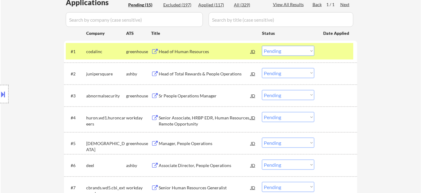
click at [0, 89] on div at bounding box center [4, 94] width 9 height 18
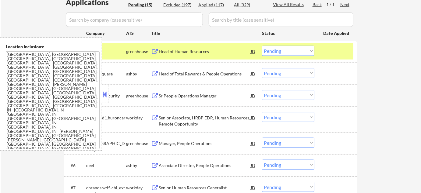
click at [104, 95] on button at bounding box center [105, 94] width 7 height 9
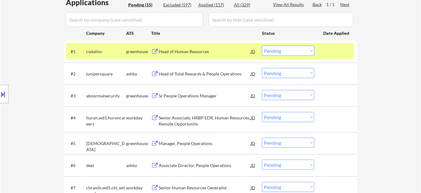
click at [290, 48] on select "Choose an option... Pending Applied Excluded (Questions) Excluded (Expired) Exc…" at bounding box center [288, 51] width 52 height 10
click at [262, 46] on select "Choose an option... Pending Applied Excluded (Questions) Excluded (Expired) Exc…" at bounding box center [288, 51] width 52 height 10
click at [292, 50] on select "Choose an option... Pending Applied Excluded (Questions) Excluded (Expired) Exc…" at bounding box center [288, 51] width 52 height 10
click at [262, 46] on select "Choose an option... Pending Applied Excluded (Questions) Excluded (Expired) Exc…" at bounding box center [288, 51] width 52 height 10
click at [192, 73] on div "Head of Total Rewards & People Operations" at bounding box center [205, 74] width 92 height 6
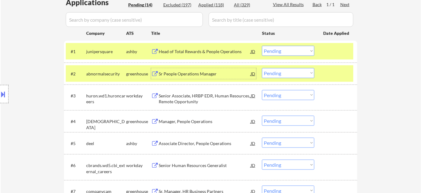
click at [293, 53] on select "Choose an option... Pending Applied Excluded (Questions) Excluded (Expired) Exc…" at bounding box center [288, 51] width 52 height 10
click at [262, 46] on select "Choose an option... Pending Applied Excluded (Questions) Excluded (Expired) Exc…" at bounding box center [288, 51] width 52 height 10
click at [206, 69] on div "Sr People Operations Manager" at bounding box center [205, 73] width 92 height 11
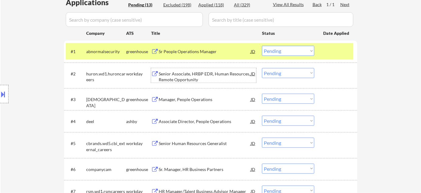
click at [303, 45] on div "#1 abnormalsecurity greenhouse Sr People Operations Manager JD Choose an option…" at bounding box center [210, 51] width 288 height 16
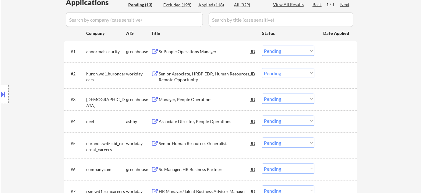
click at [297, 53] on select "Choose an option... Pending Applied Excluded (Questions) Excluded (Expired) Exc…" at bounding box center [288, 51] width 52 height 10
click at [262, 46] on select "Choose an option... Pending Applied Excluded (Questions) Excluded (Expired) Exc…" at bounding box center [288, 51] width 52 height 10
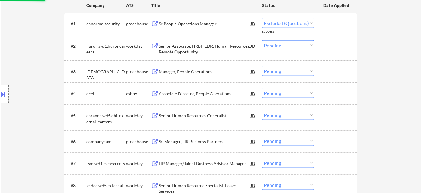
select select ""pending""
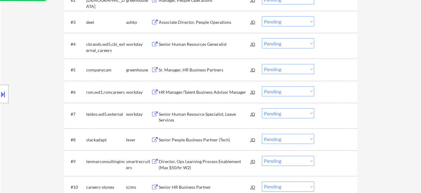
scroll to position [249, 0]
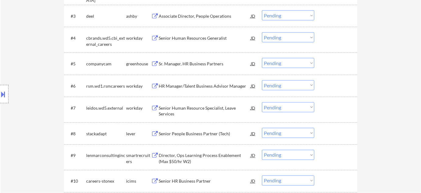
click at [190, 65] on div "Sr. Manager, HR Business Partners" at bounding box center [205, 64] width 92 height 6
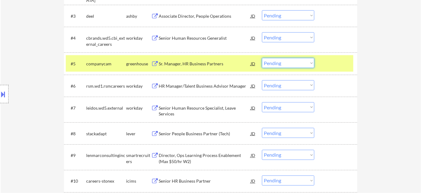
drag, startPoint x: 305, startPoint y: 63, endPoint x: 301, endPoint y: 67, distance: 5.6
click at [305, 63] on select "Choose an option... Pending Applied Excluded (Questions) Excluded (Expired) Exc…" at bounding box center [288, 63] width 52 height 10
click at [262, 58] on select "Choose an option... Pending Applied Excluded (Questions) Excluded (Expired) Exc…" at bounding box center [288, 63] width 52 height 10
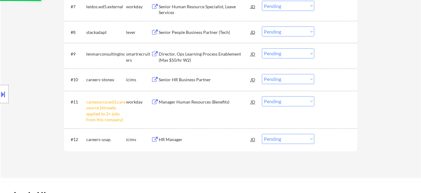
scroll to position [360, 0]
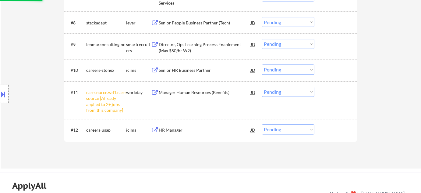
select select ""pending""
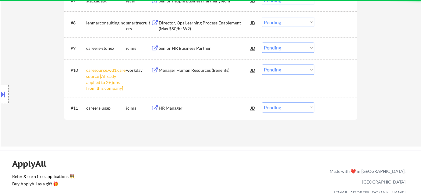
click at [295, 70] on select "Choose an option... Pending Applied Excluded (Questions) Excluded (Expired) Exc…" at bounding box center [288, 70] width 52 height 10
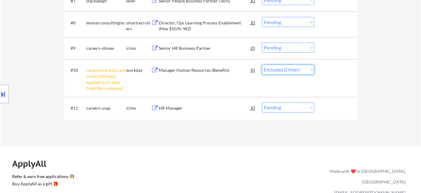
click at [262, 65] on select "Choose an option... Pending Applied Excluded (Questions) Excluded (Expired) Exc…" at bounding box center [288, 70] width 52 height 10
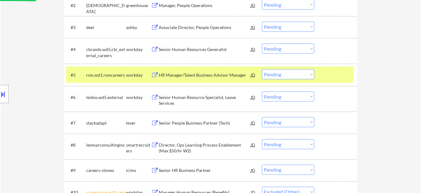
select select ""pending""
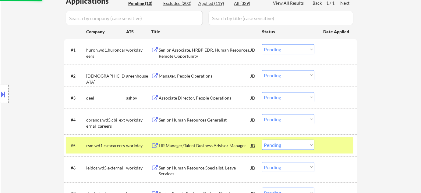
scroll to position [166, 0]
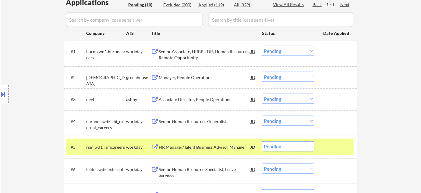
click at [198, 95] on div "Associate Director, People Operations" at bounding box center [205, 99] width 92 height 11
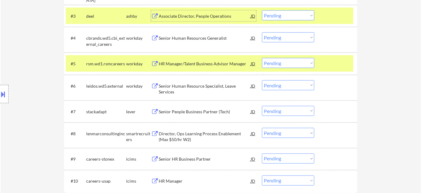
scroll to position [277, 0]
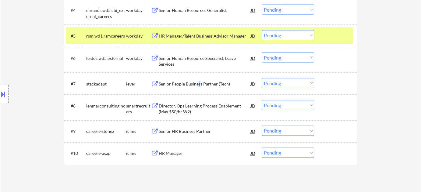
click at [199, 83] on div "Senior People Business Partner (Tech)" at bounding box center [205, 84] width 92 height 6
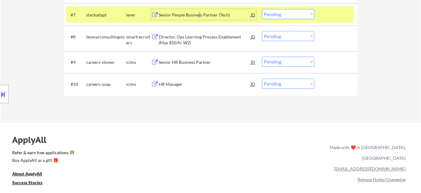
scroll to position [332, 0]
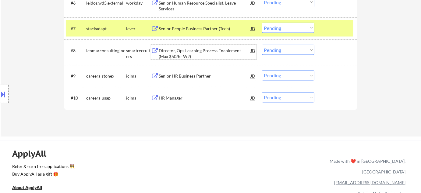
click at [177, 55] on div "Director, Ops Learning Process Enablement (Max $50/hr W2)" at bounding box center [205, 54] width 92 height 12
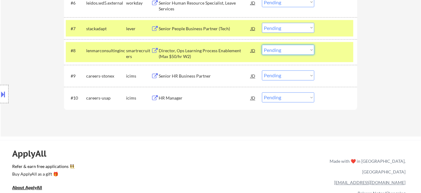
drag, startPoint x: 292, startPoint y: 47, endPoint x: 293, endPoint y: 50, distance: 3.5
click at [292, 47] on select "Choose an option... Pending Applied Excluded (Questions) Excluded (Expired) Exc…" at bounding box center [288, 50] width 52 height 10
click at [262, 45] on select "Choose an option... Pending Applied Excluded (Questions) Excluded (Expired) Exc…" at bounding box center [288, 50] width 52 height 10
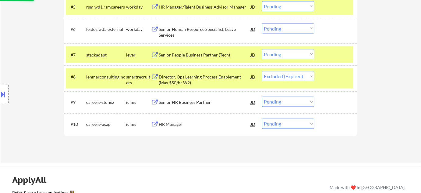
scroll to position [305, 0]
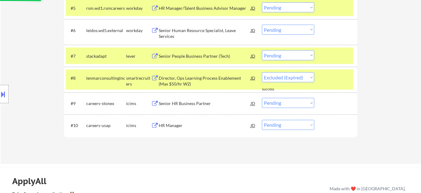
select select ""pending""
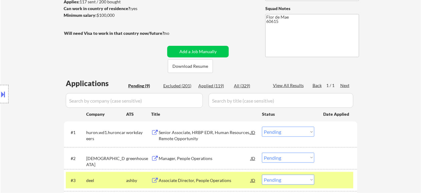
scroll to position [83, 0]
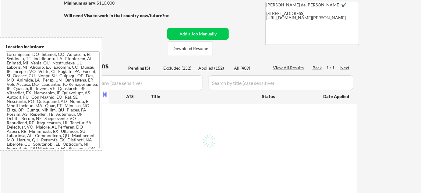
scroll to position [111, 0]
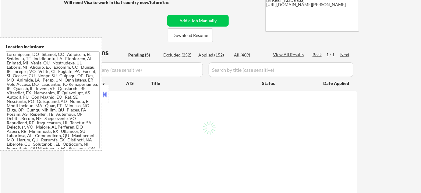
select select ""pending""
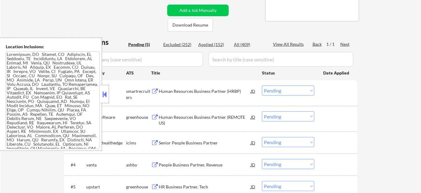
scroll to position [138, 0]
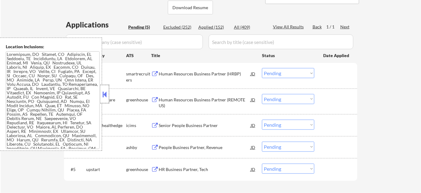
click at [106, 88] on div at bounding box center [105, 94] width 9 height 18
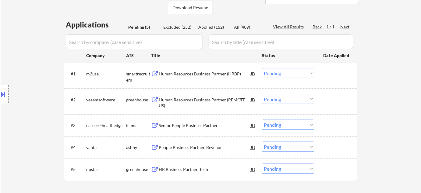
click at [206, 72] on div "Human Resources Business Partner (HRBP)" at bounding box center [205, 74] width 92 height 6
